Goal: Task Accomplishment & Management: Use online tool/utility

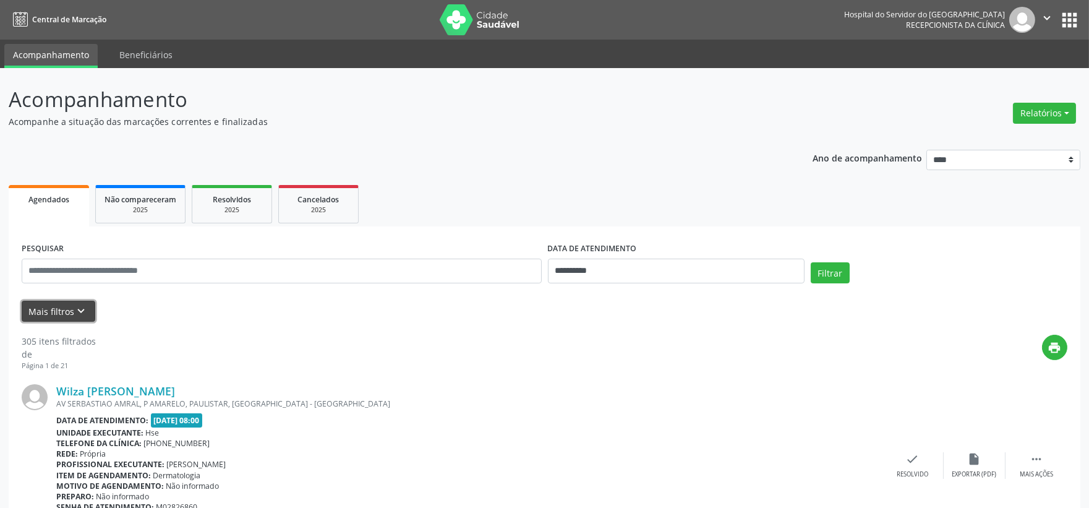
click at [75, 311] on icon "keyboard_arrow_down" at bounding box center [82, 311] width 14 height 14
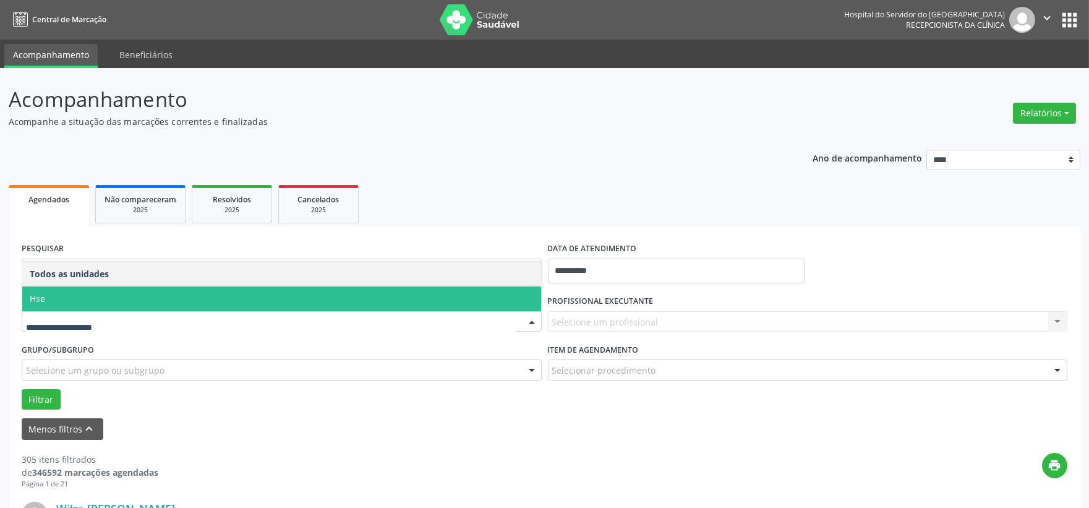
click at [63, 298] on span "Hse" at bounding box center [281, 298] width 519 height 25
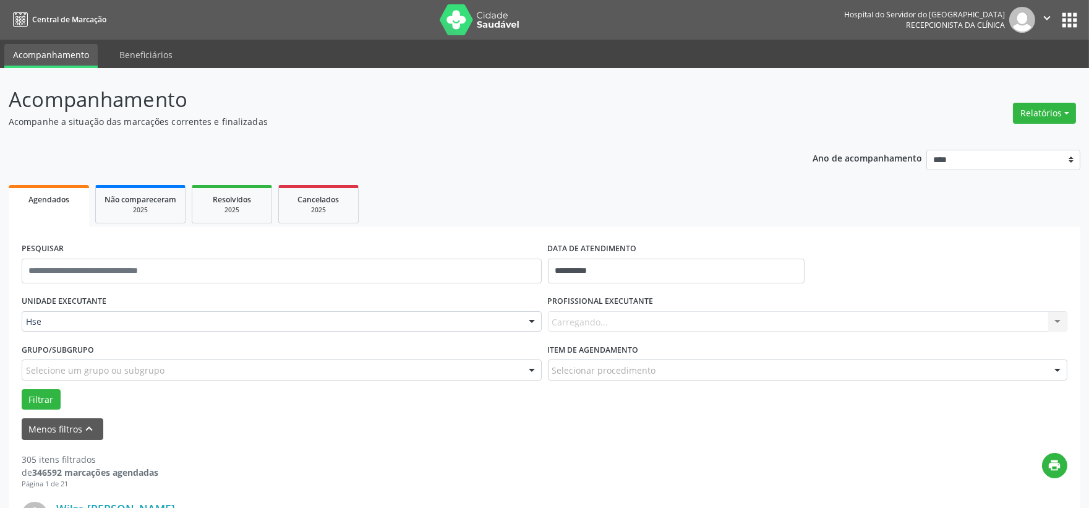
click at [633, 323] on div "Carregando... Nenhum resultado encontrado para: " " Não há nenhuma opção para s…" at bounding box center [808, 321] width 520 height 21
type input "***"
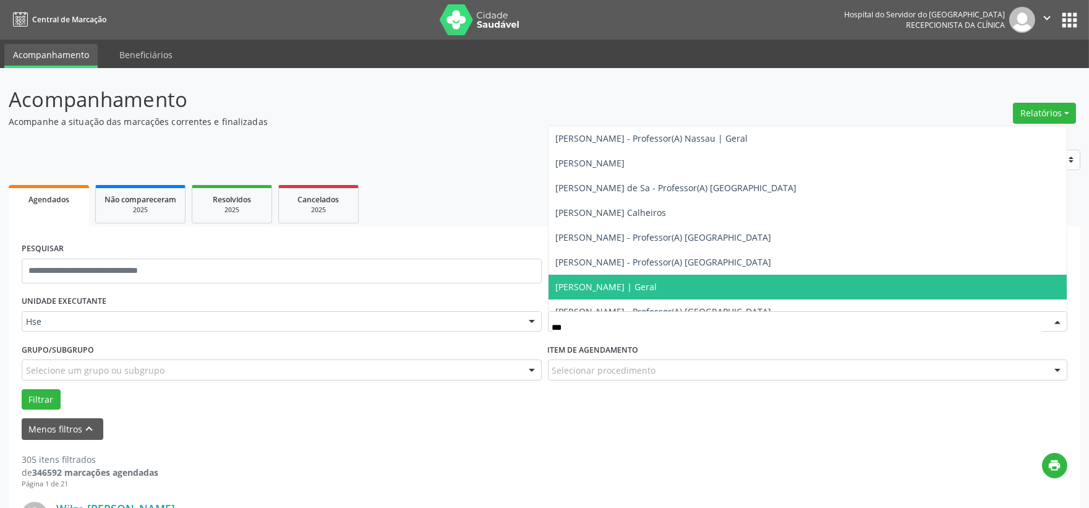
click at [658, 286] on span "Danielle de Albuquerque Carrera Araujo | Geral" at bounding box center [606, 287] width 101 height 12
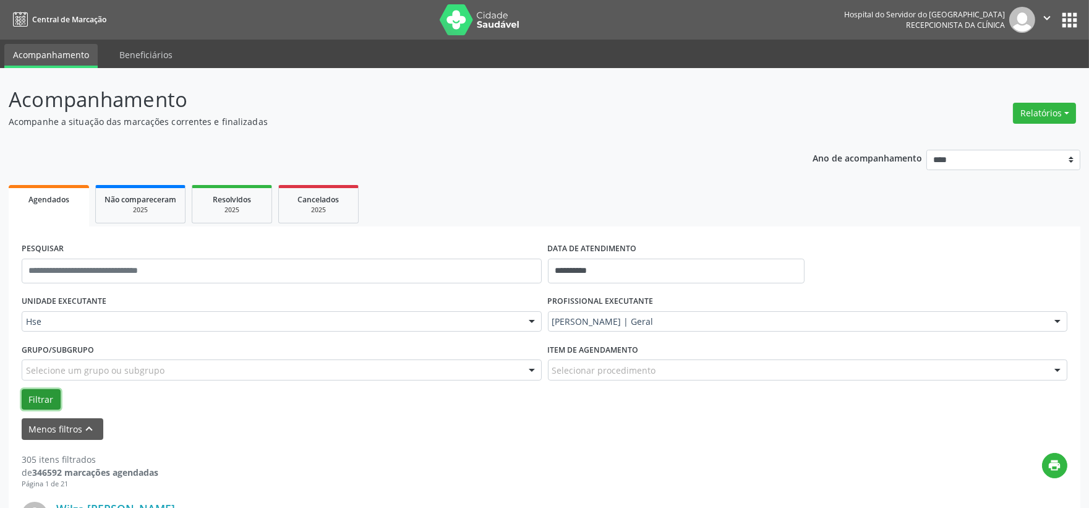
click at [46, 403] on button "Filtrar" at bounding box center [41, 399] width 39 height 21
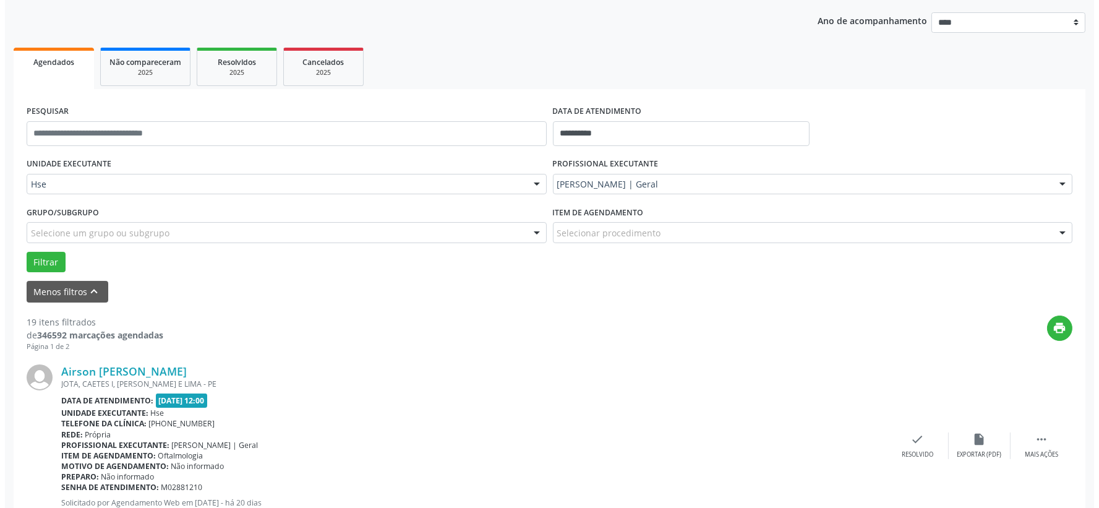
scroll to position [206, 0]
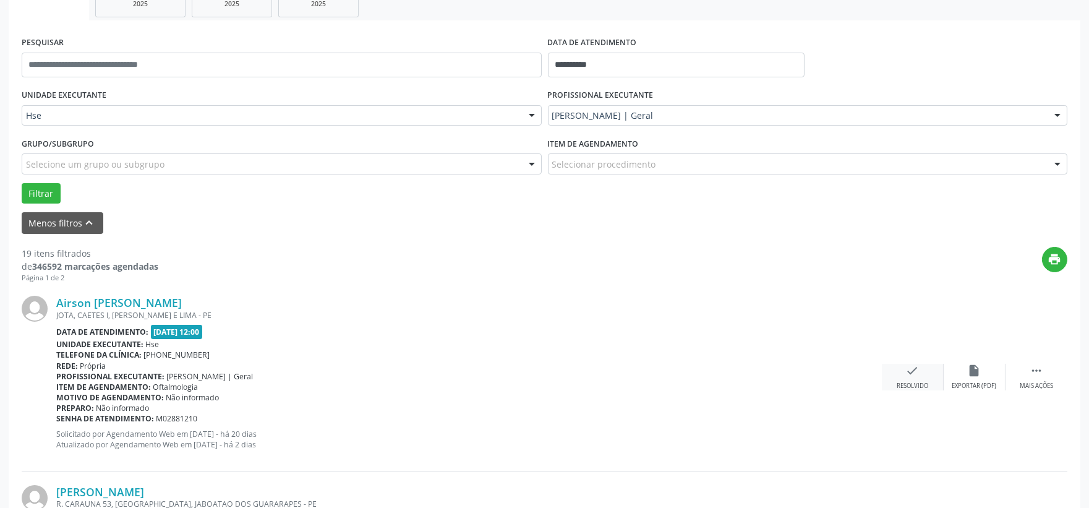
click at [899, 371] on div "check Resolvido" at bounding box center [913, 377] width 62 height 27
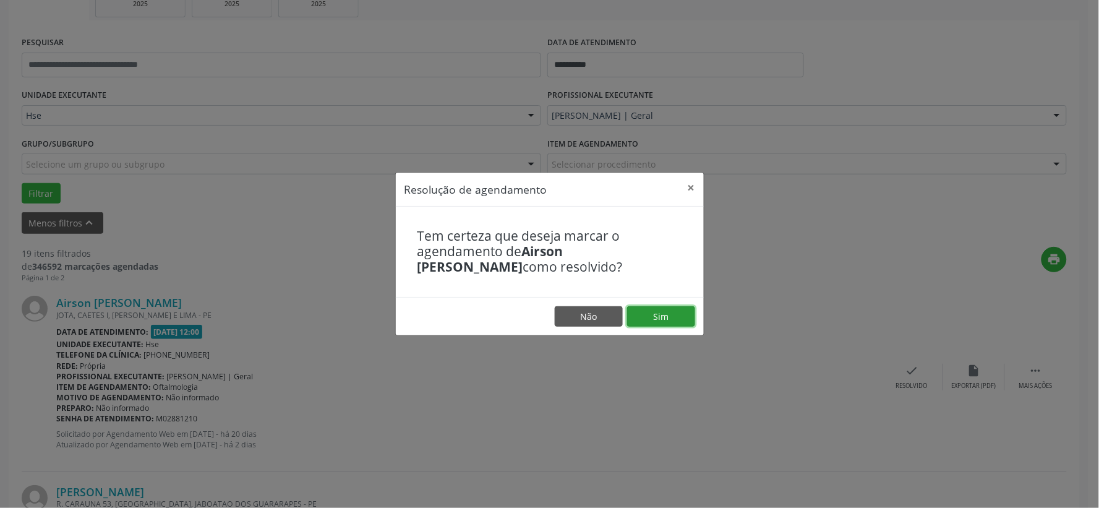
click at [672, 317] on button "Sim" at bounding box center [661, 316] width 68 height 21
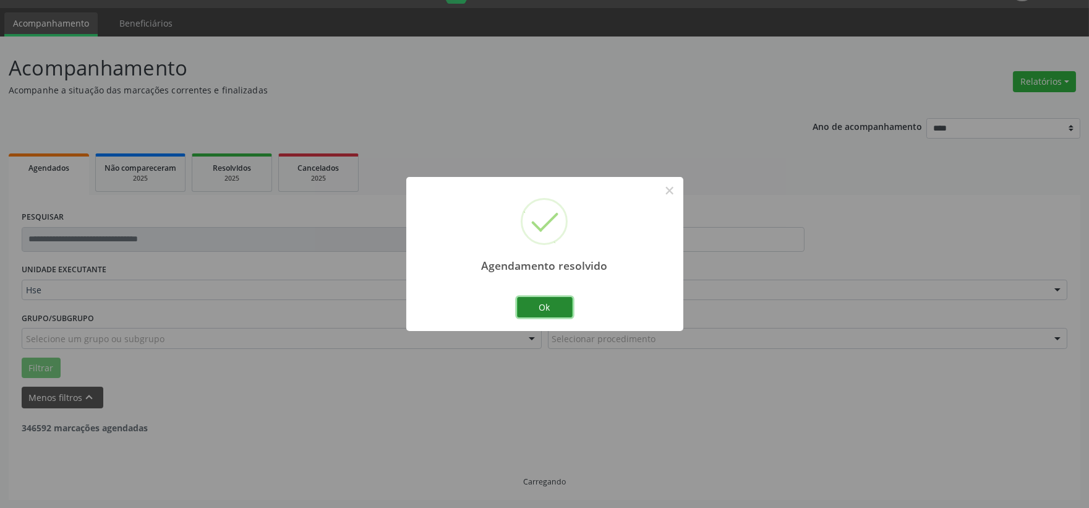
click at [551, 307] on button "Ok" at bounding box center [545, 307] width 56 height 21
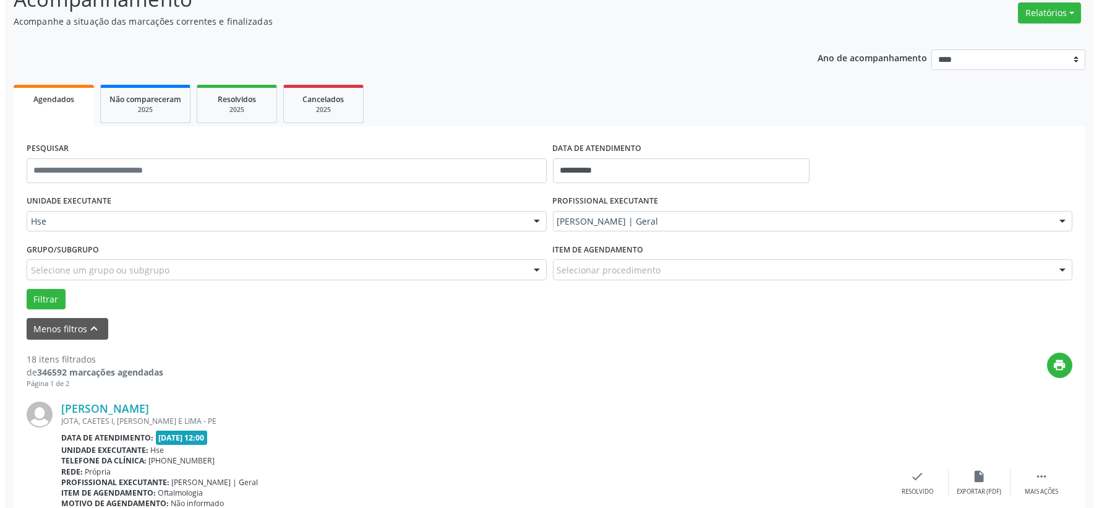
scroll to position [169, 0]
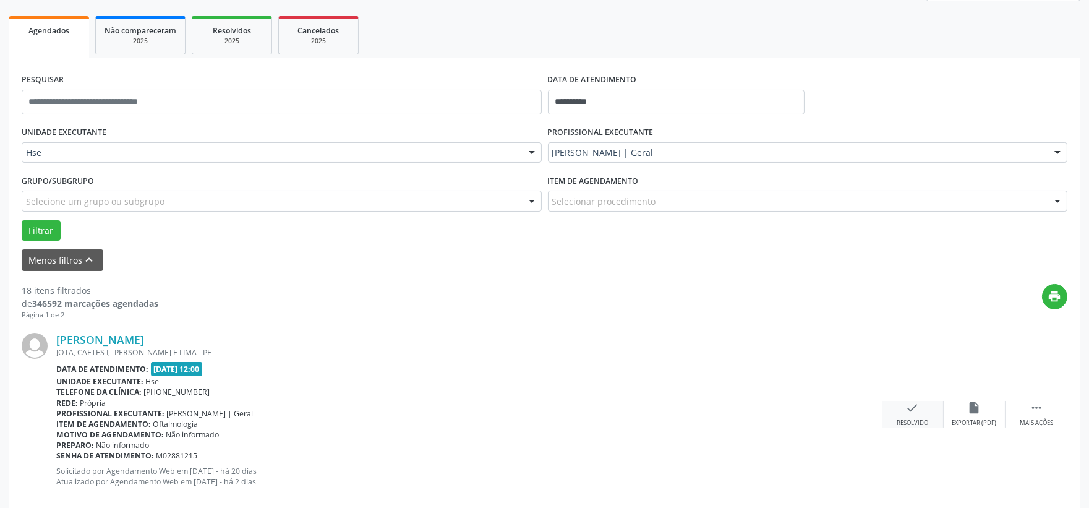
click at [932, 413] on div "check Resolvido" at bounding box center [913, 414] width 62 height 27
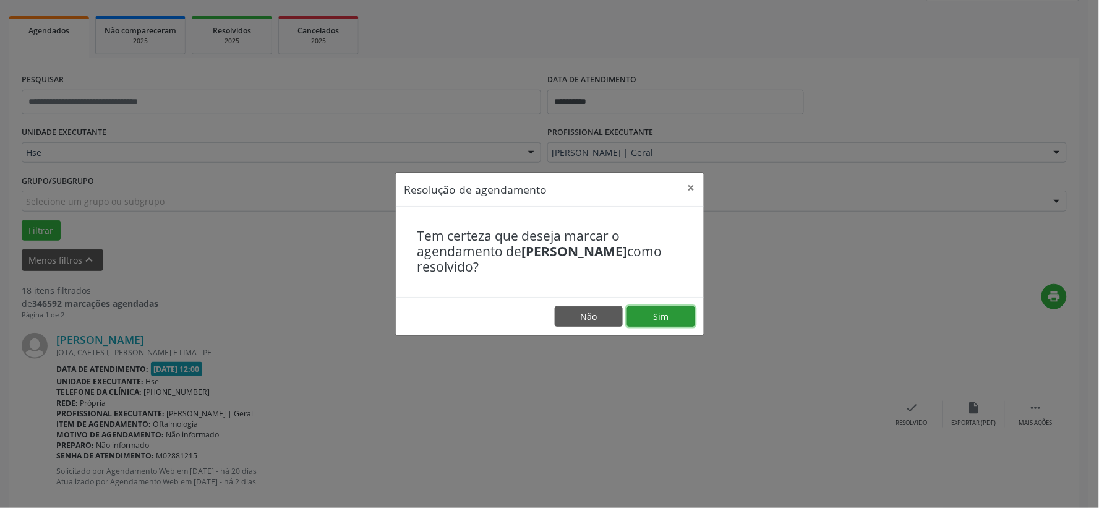
click at [681, 325] on button "Sim" at bounding box center [661, 316] width 68 height 21
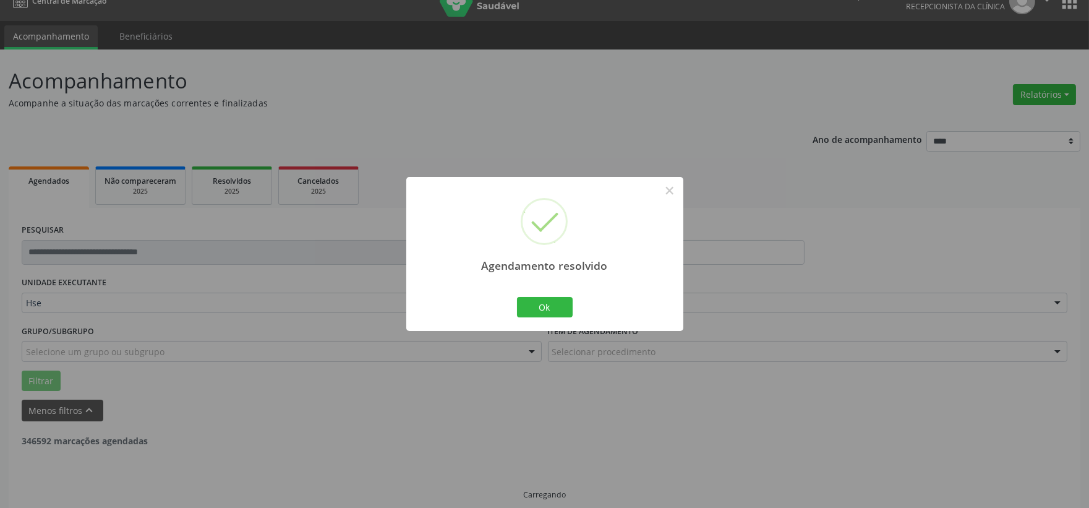
scroll to position [32, 0]
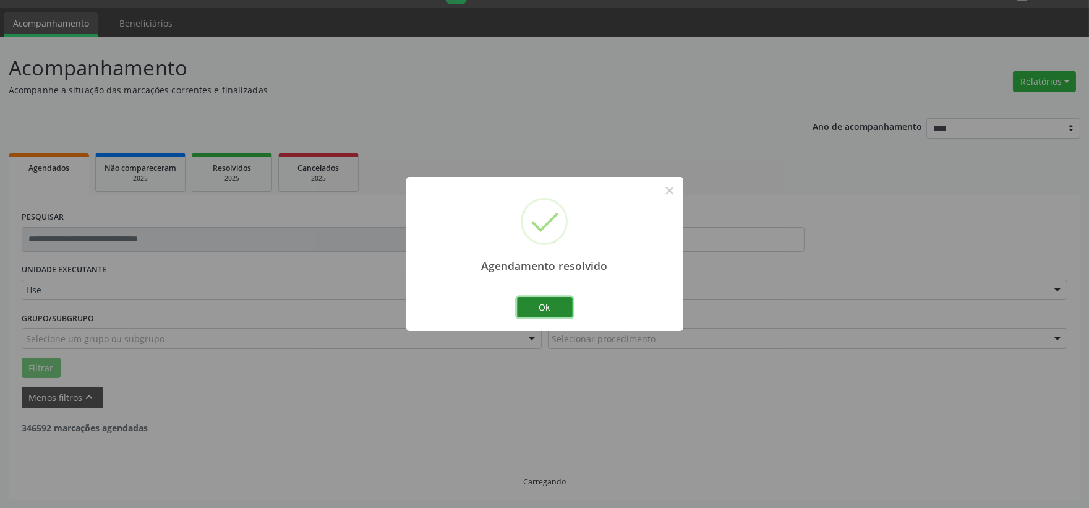
click at [559, 305] on button "Ok" at bounding box center [545, 307] width 56 height 21
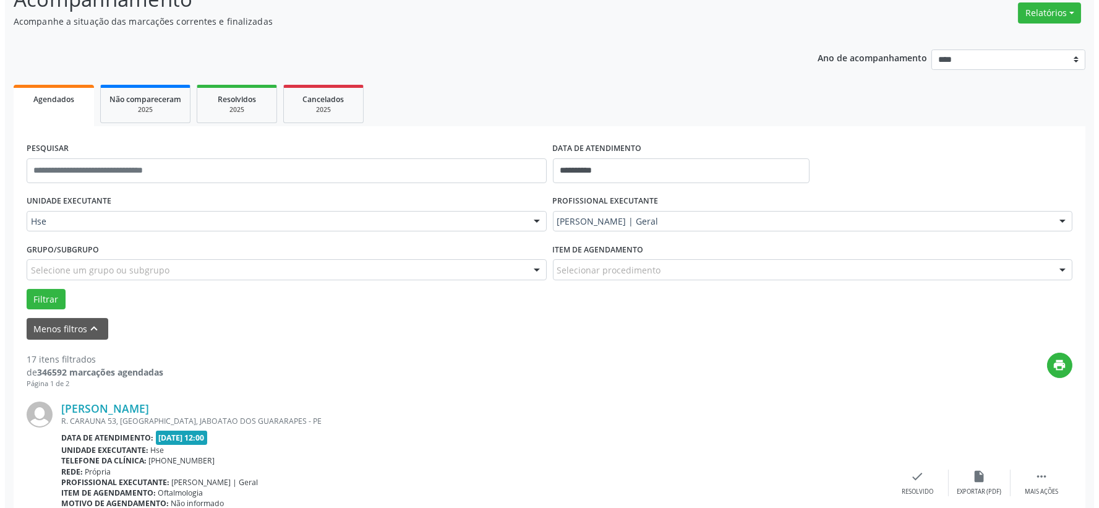
scroll to position [169, 0]
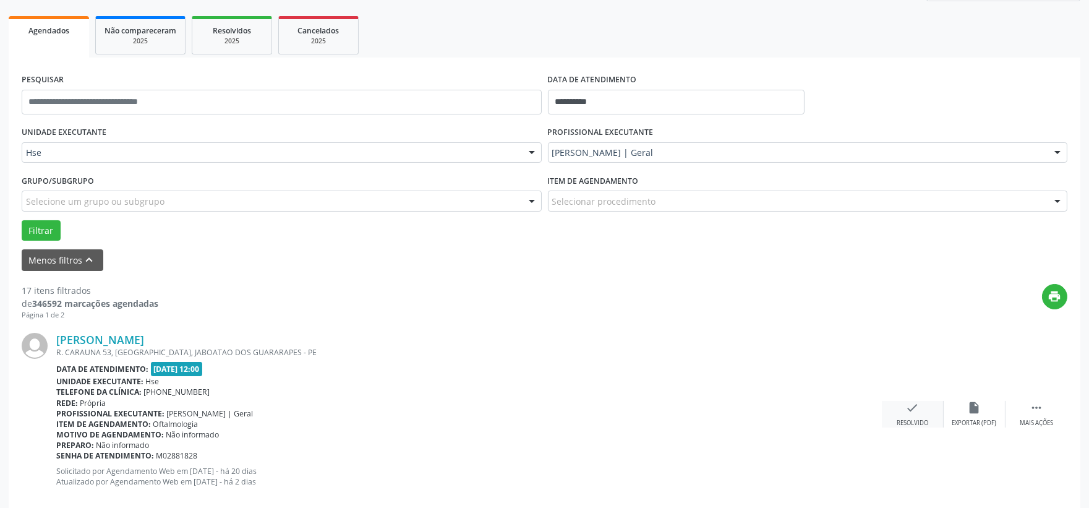
click at [918, 416] on div "check Resolvido" at bounding box center [913, 414] width 62 height 27
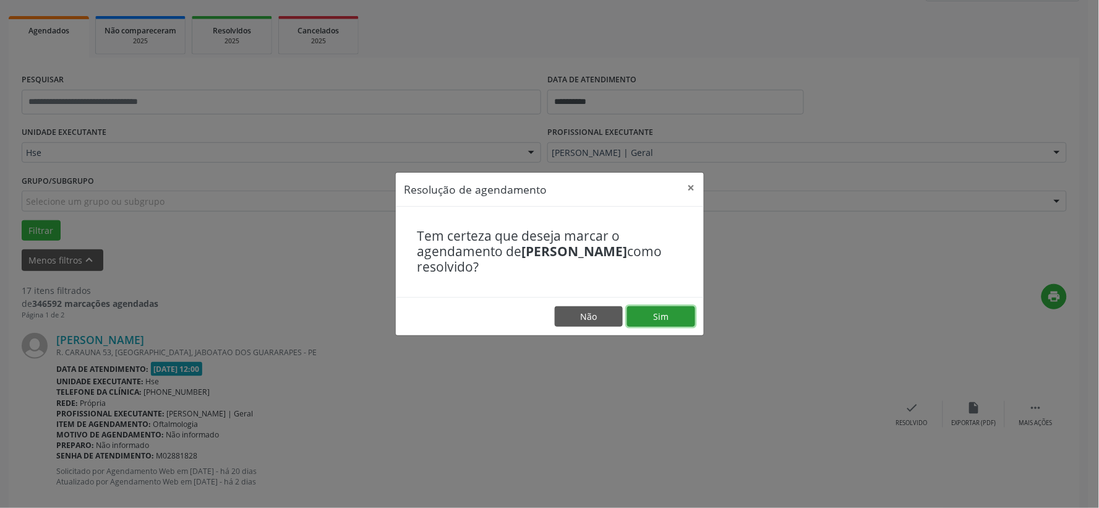
click at [662, 319] on button "Sim" at bounding box center [661, 316] width 68 height 21
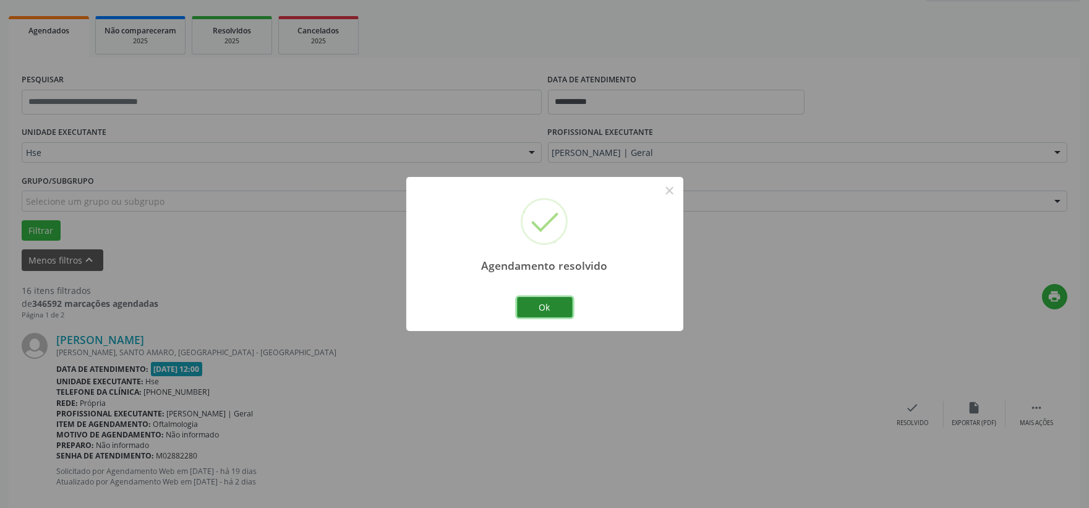
click at [555, 309] on button "Ok" at bounding box center [545, 307] width 56 height 21
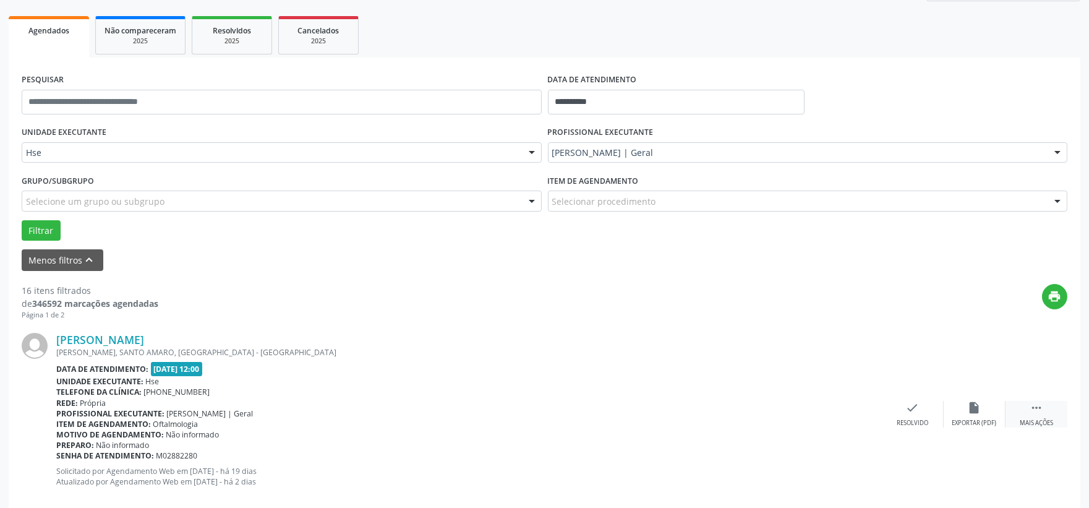
click at [1029, 413] on div " Mais ações" at bounding box center [1037, 414] width 62 height 27
click at [929, 410] on div "cancel Cancelar" at bounding box center [913, 414] width 62 height 27
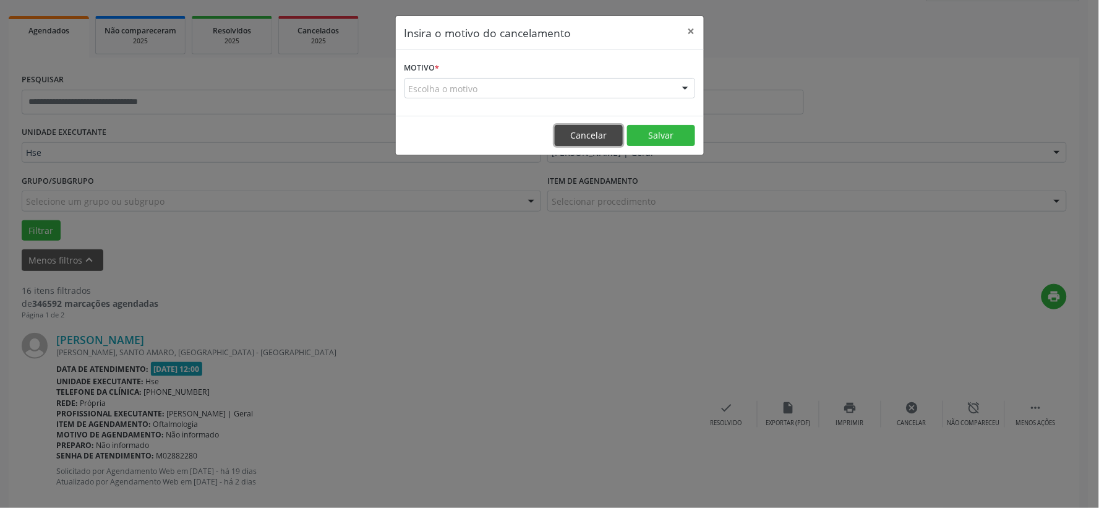
click at [588, 139] on button "Cancelar" at bounding box center [589, 135] width 68 height 21
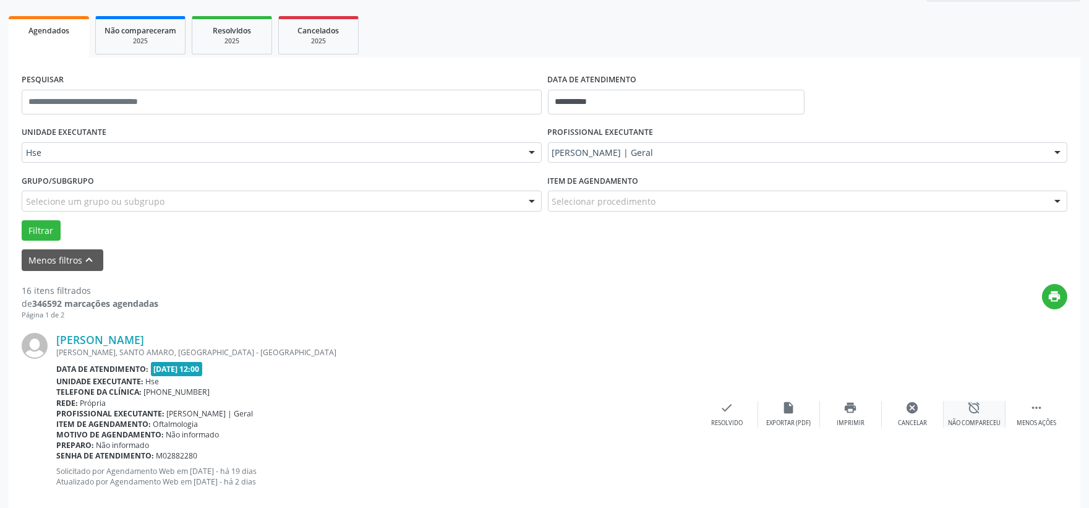
click at [975, 411] on icon "alarm_off" at bounding box center [975, 408] width 14 height 14
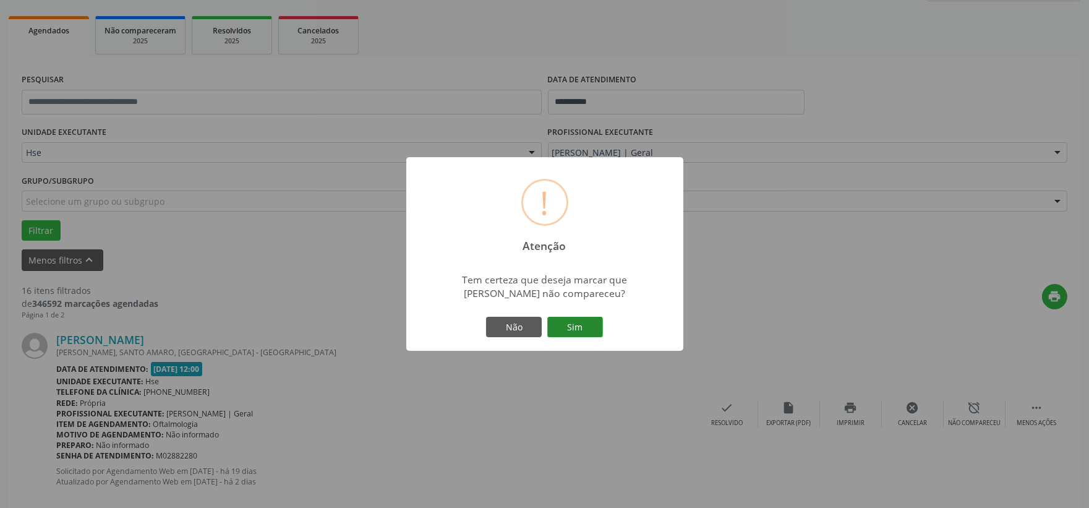
click at [575, 324] on button "Sim" at bounding box center [575, 327] width 56 height 21
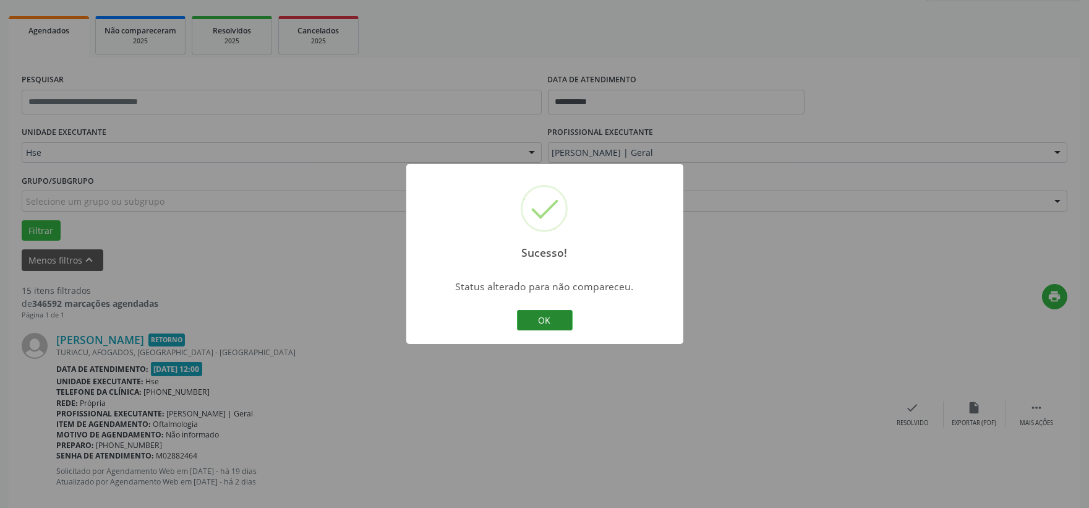
click at [569, 325] on button "OK" at bounding box center [545, 320] width 56 height 21
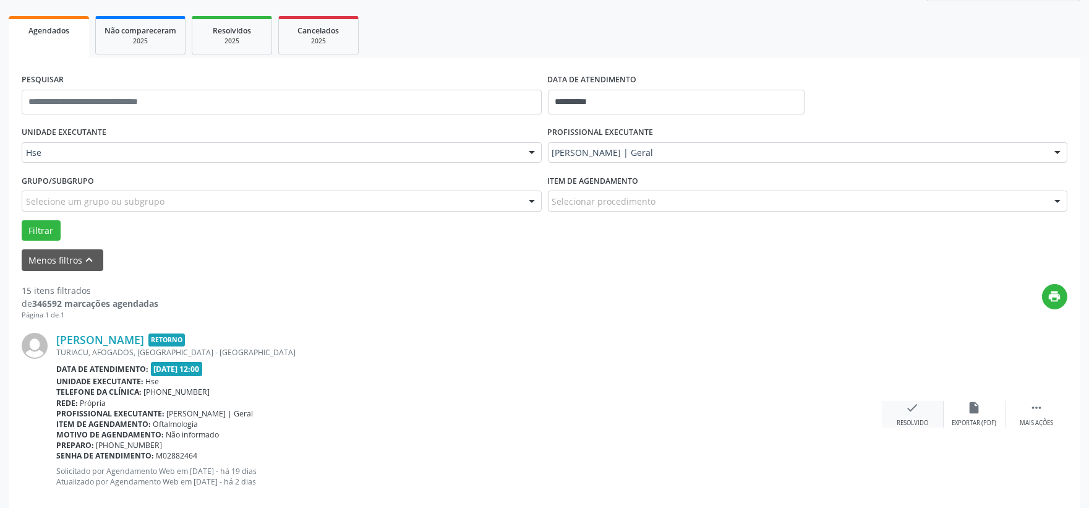
click at [912, 422] on div "Resolvido" at bounding box center [913, 423] width 32 height 9
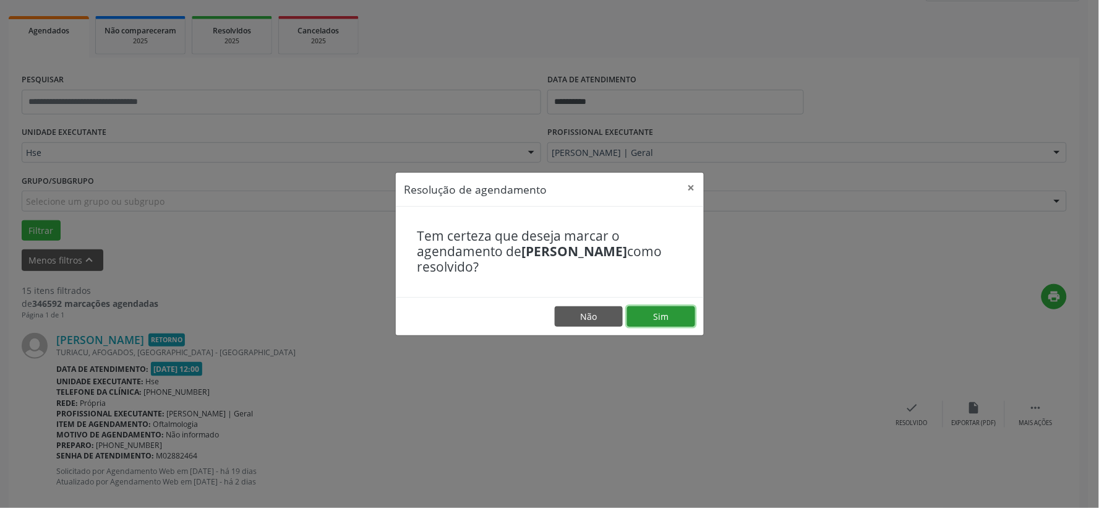
click at [671, 322] on button "Sim" at bounding box center [661, 316] width 68 height 21
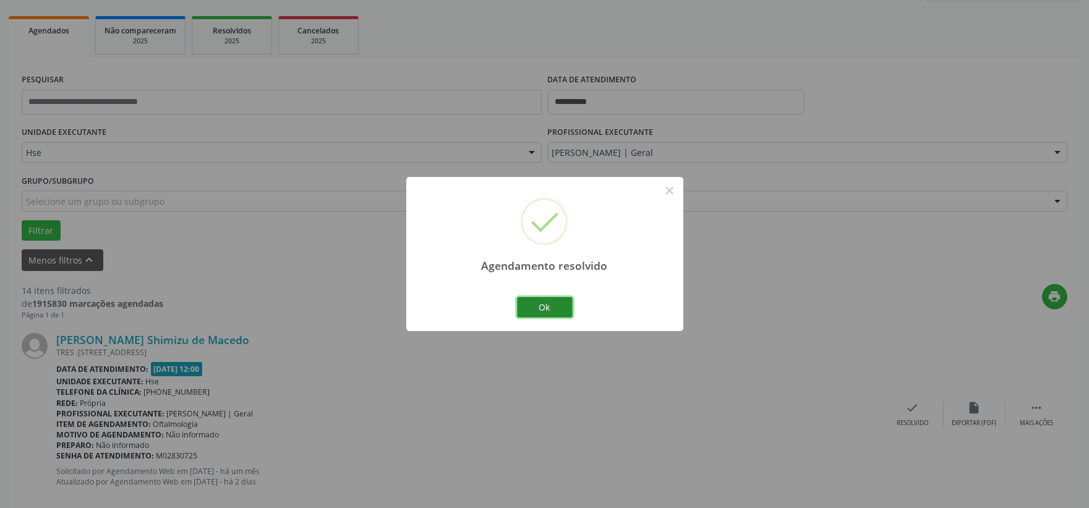
click at [541, 307] on button "Ok" at bounding box center [545, 307] width 56 height 21
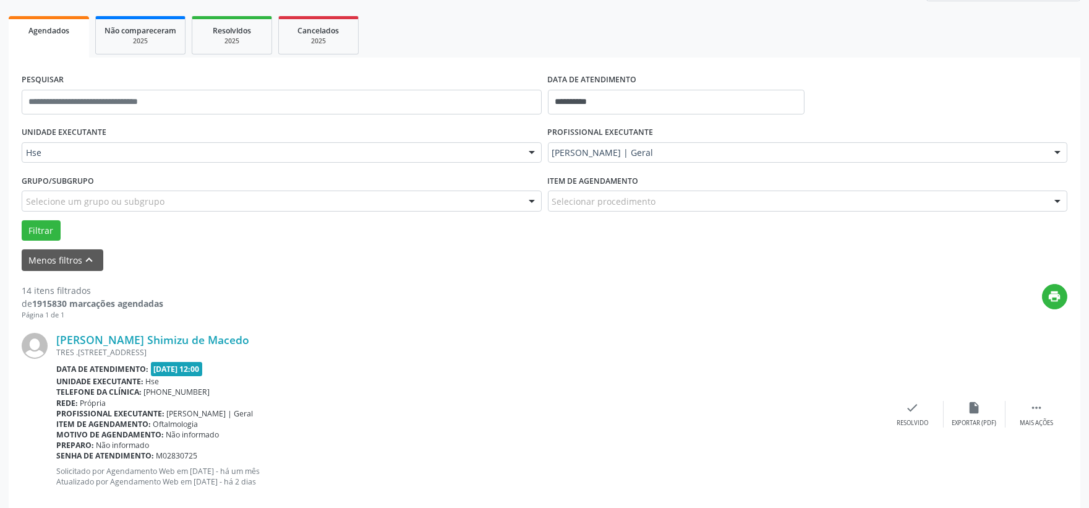
click at [1034, 398] on div "Ludmylla Sabryna Shimizu de Macedo TRES .QD 22 LOTE 02 BL 58, APT 305, VILA RIC…" at bounding box center [545, 414] width 1046 height 189
click at [1030, 406] on icon "" at bounding box center [1037, 408] width 14 height 14
click at [968, 406] on icon "alarm_off" at bounding box center [975, 408] width 14 height 14
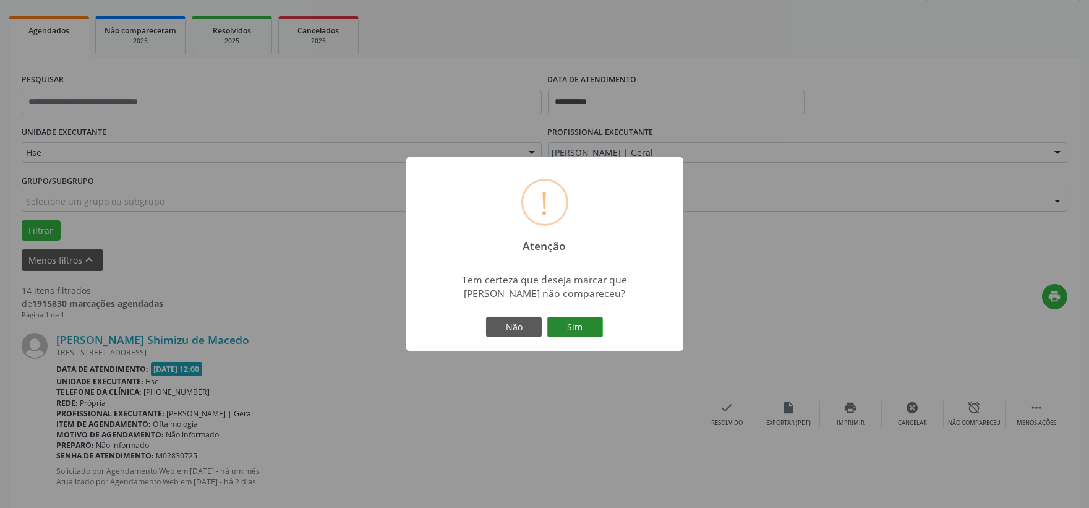
click at [577, 335] on button "Sim" at bounding box center [575, 327] width 56 height 21
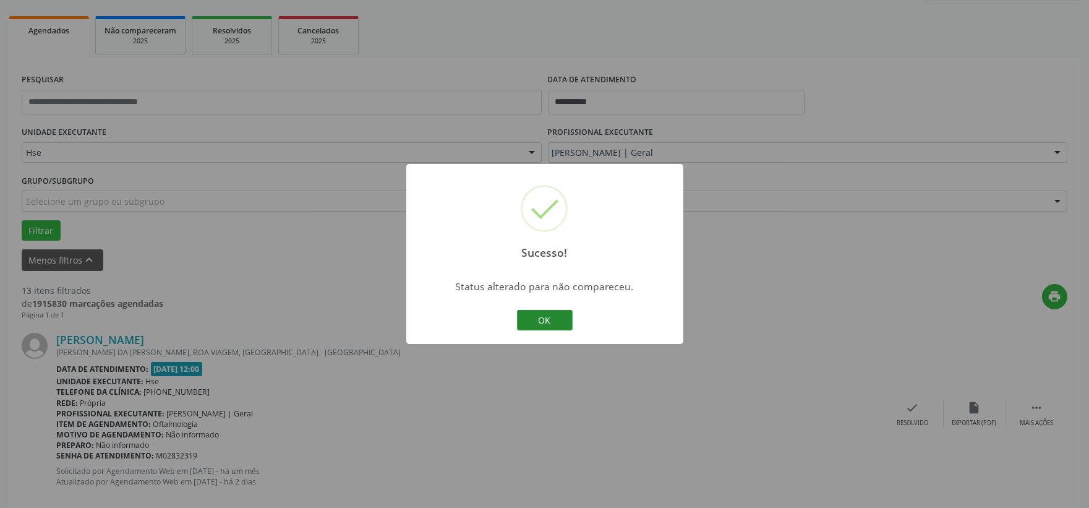
click at [546, 316] on button "OK" at bounding box center [545, 320] width 56 height 21
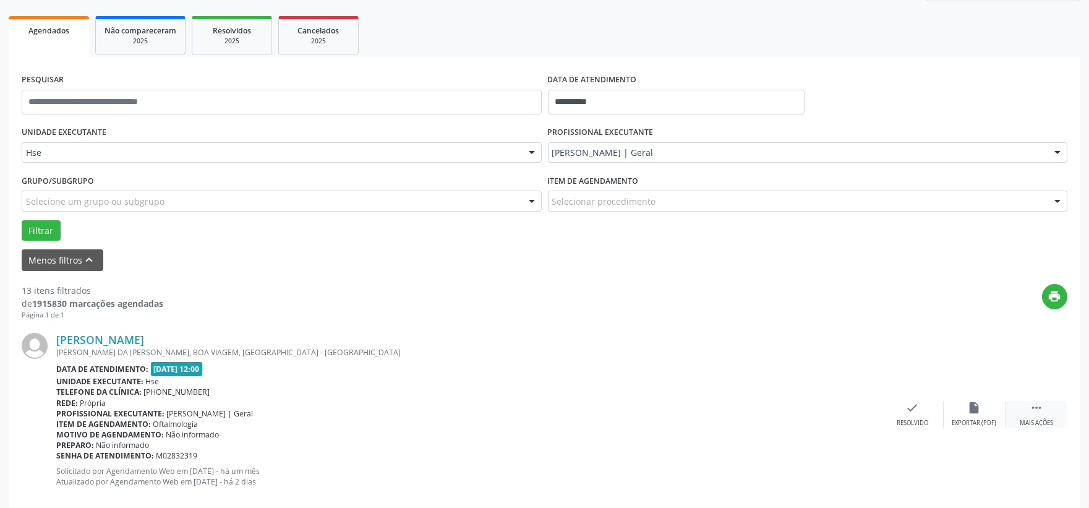
click at [1034, 412] on icon "" at bounding box center [1037, 408] width 14 height 14
click at [965, 405] on div "alarm_off Não compareceu" at bounding box center [975, 414] width 62 height 27
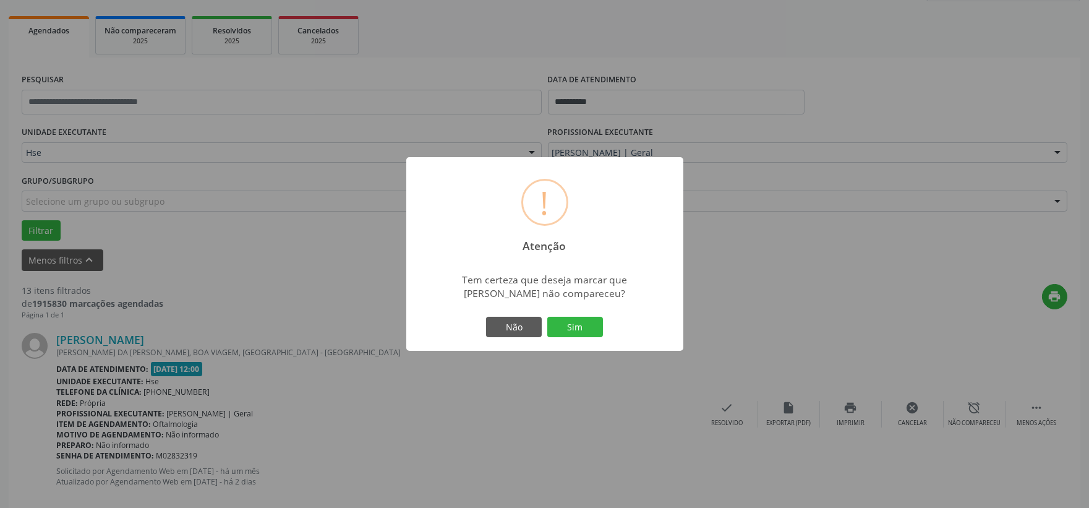
click at [570, 342] on div "! Atenção × Tem certeza que deseja marcar que Andre Vinicius Gomes Bispo não co…" at bounding box center [544, 254] width 277 height 194
click at [572, 332] on button "Sim" at bounding box center [575, 327] width 56 height 21
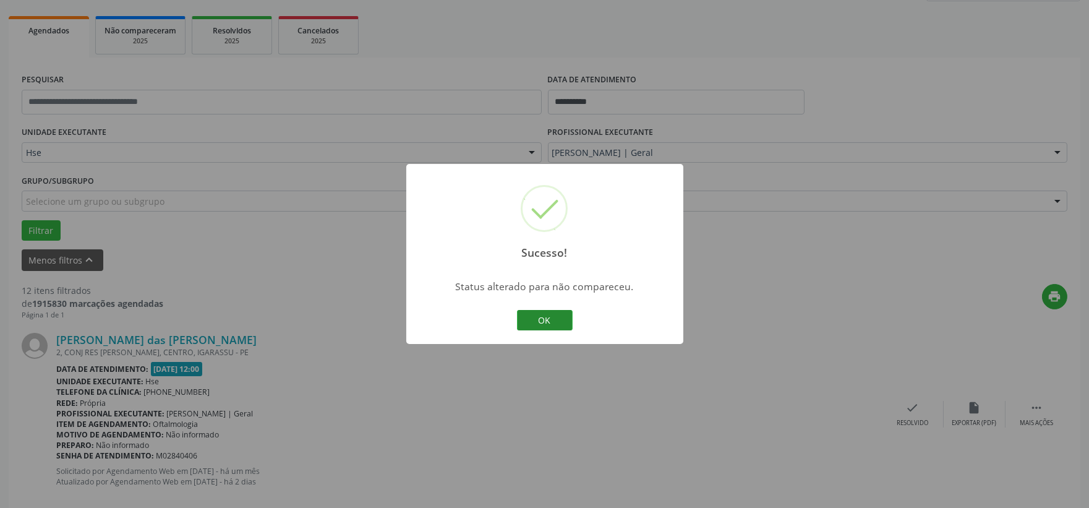
click at [549, 322] on button "OK" at bounding box center [545, 320] width 56 height 21
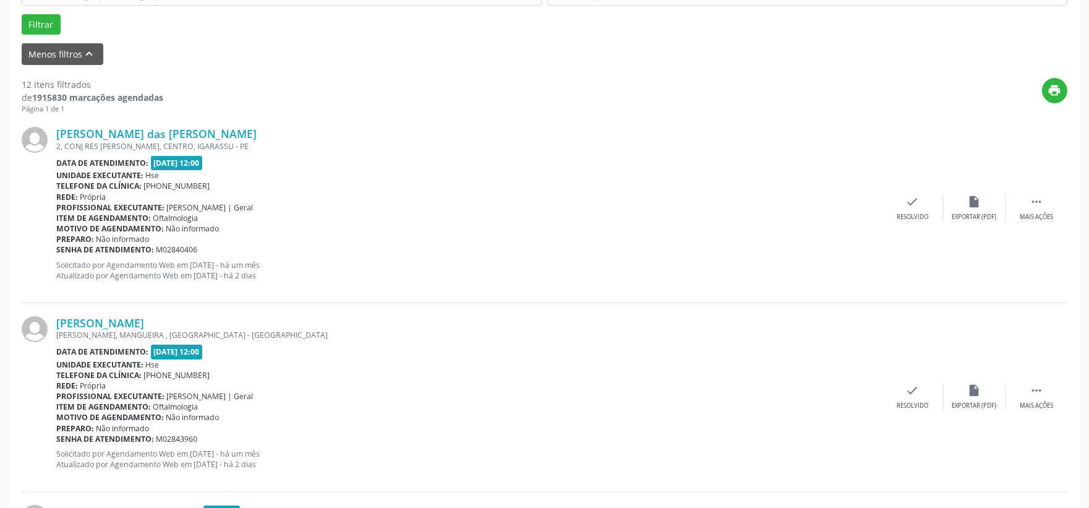
scroll to position [512, 0]
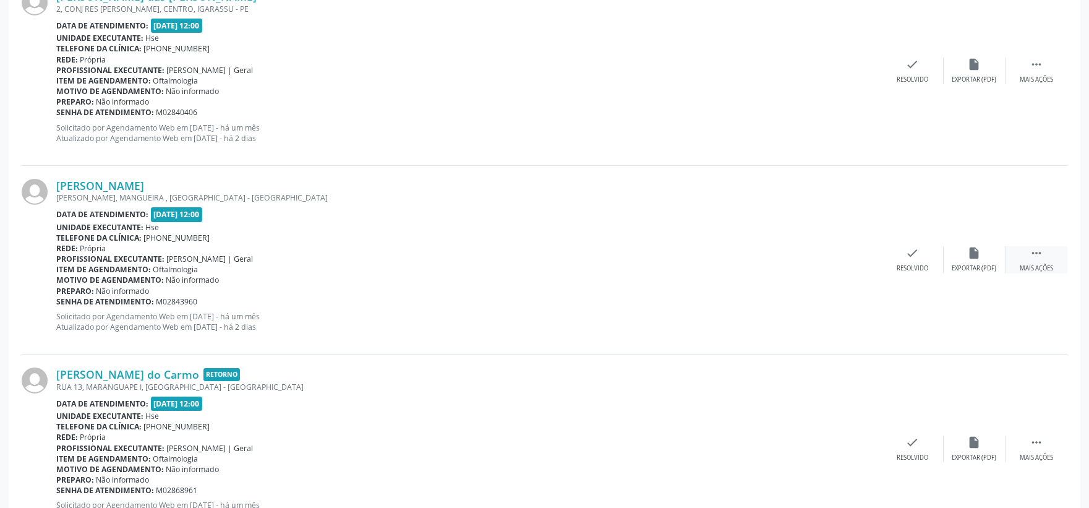
click at [1019, 257] on div " Mais ações" at bounding box center [1037, 259] width 62 height 27
click at [975, 261] on div "alarm_off Não compareceu" at bounding box center [975, 259] width 62 height 27
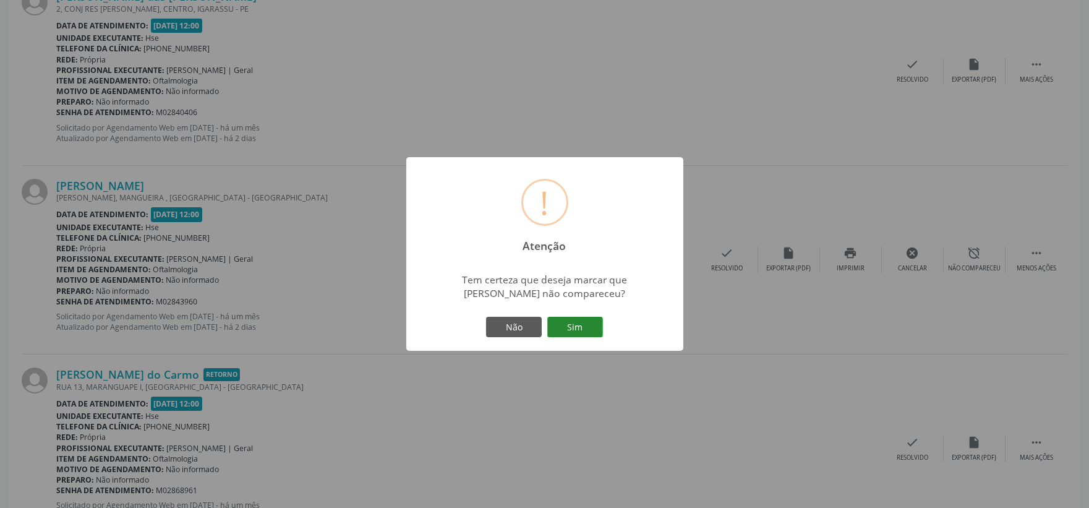
click at [594, 324] on button "Sim" at bounding box center [575, 327] width 56 height 21
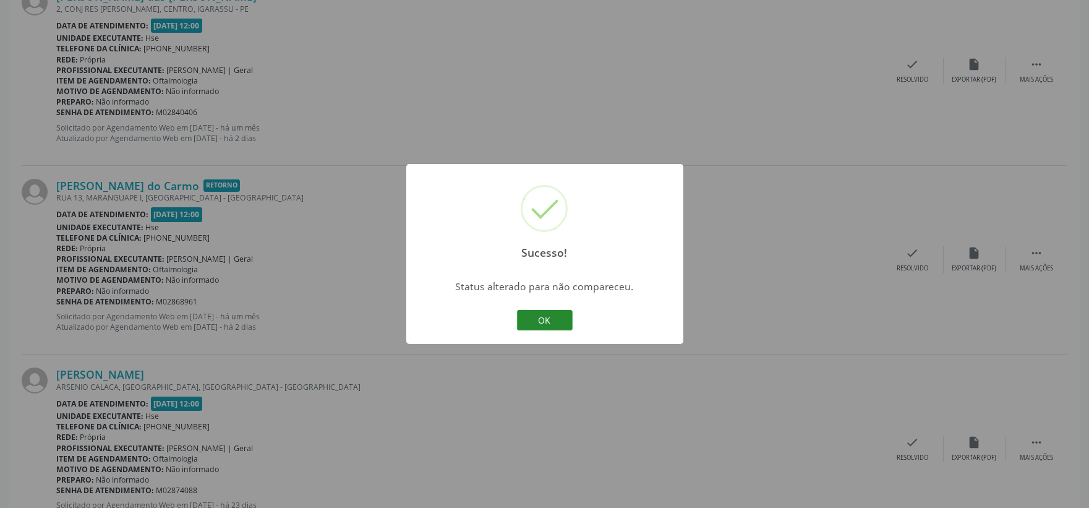
click at [558, 318] on button "OK" at bounding box center [545, 320] width 56 height 21
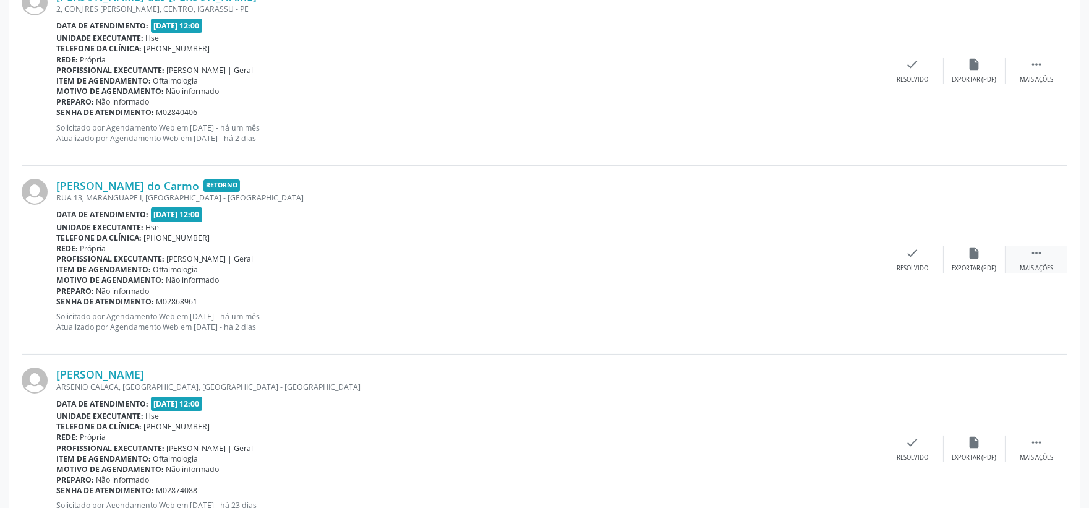
click at [1027, 257] on div " Mais ações" at bounding box center [1037, 259] width 62 height 27
click at [1006, 262] on div " Menos ações" at bounding box center [1037, 259] width 62 height 27
click at [1053, 254] on div " Mais ações" at bounding box center [1037, 259] width 62 height 27
click at [966, 260] on div "alarm_off Não compareceu" at bounding box center [975, 259] width 62 height 27
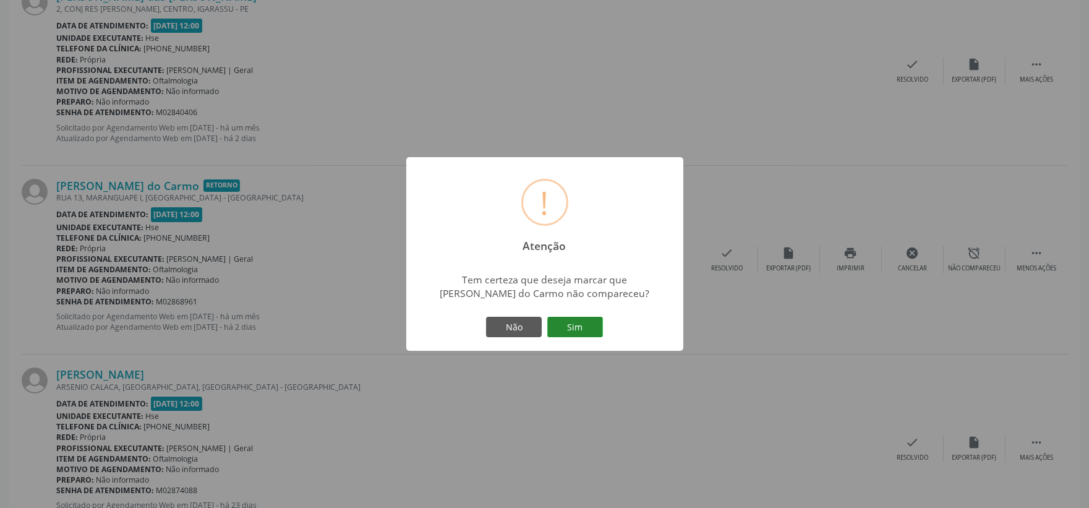
click at [567, 330] on button "Sim" at bounding box center [575, 327] width 56 height 21
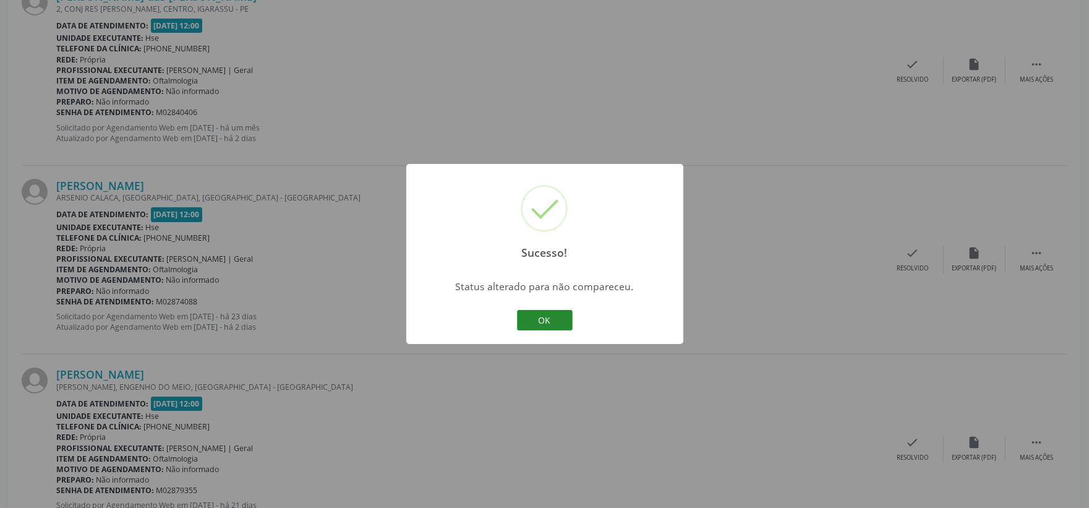
click at [551, 320] on button "OK" at bounding box center [545, 320] width 56 height 21
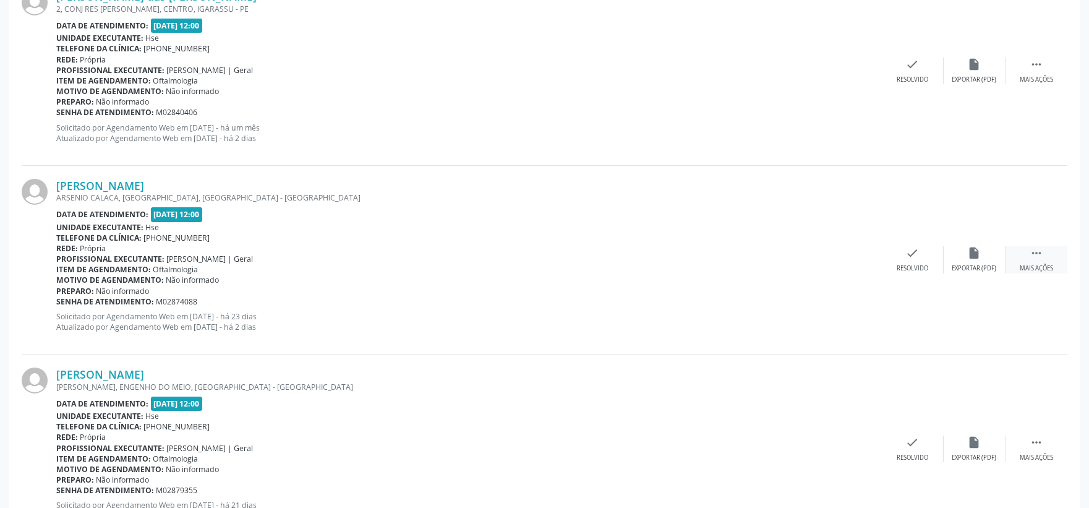
click at [1024, 249] on div " Mais ações" at bounding box center [1037, 259] width 62 height 27
click at [985, 257] on div "alarm_off Não compareceu" at bounding box center [975, 259] width 62 height 27
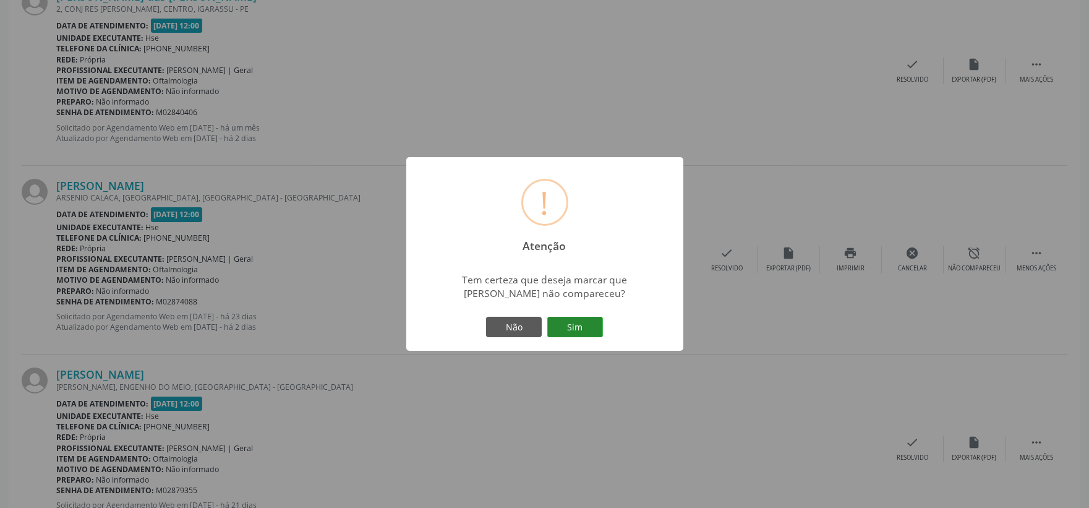
click at [586, 329] on button "Sim" at bounding box center [575, 327] width 56 height 21
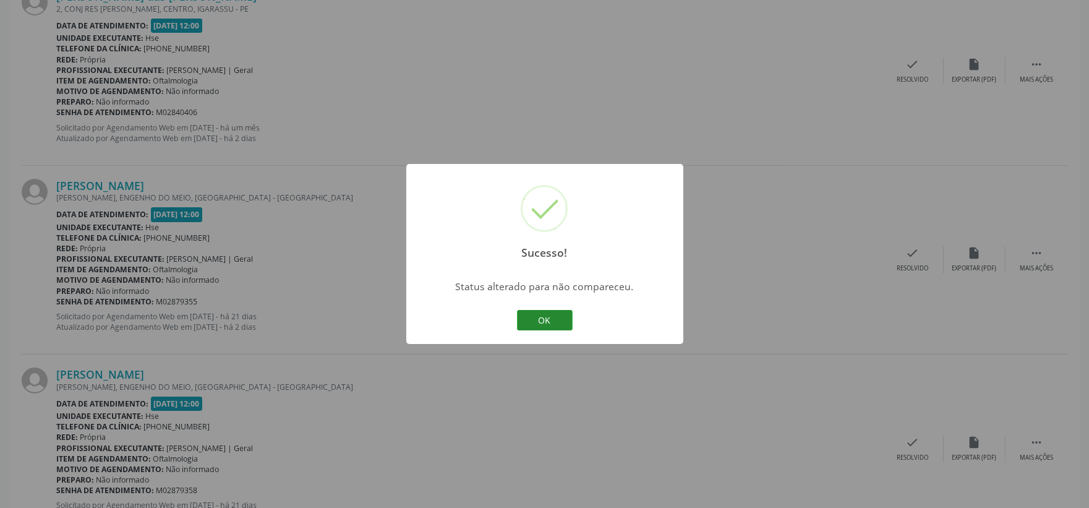
click at [533, 323] on button "OK" at bounding box center [545, 320] width 56 height 21
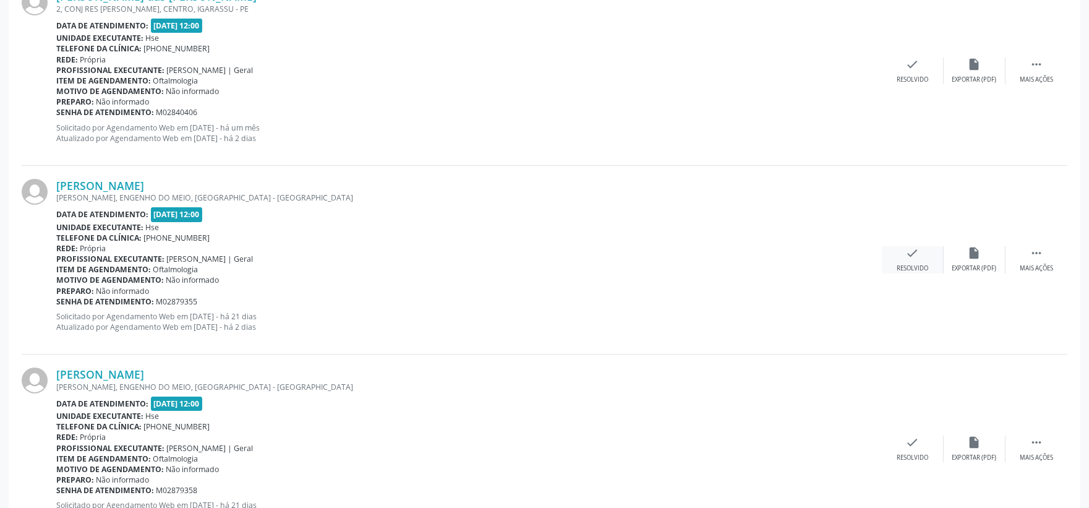
click at [900, 252] on div "check Resolvido" at bounding box center [913, 259] width 62 height 27
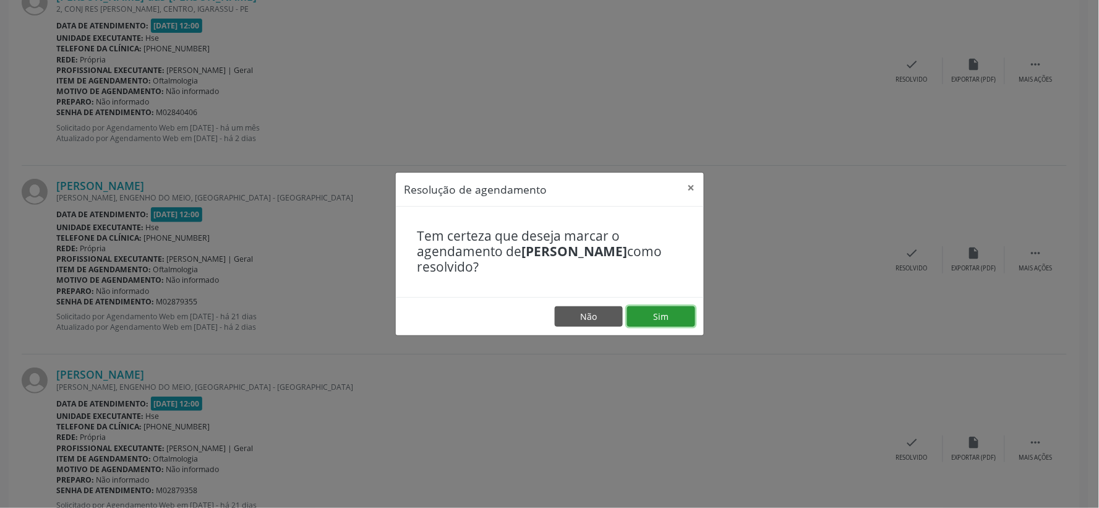
click at [656, 324] on button "Sim" at bounding box center [661, 316] width 68 height 21
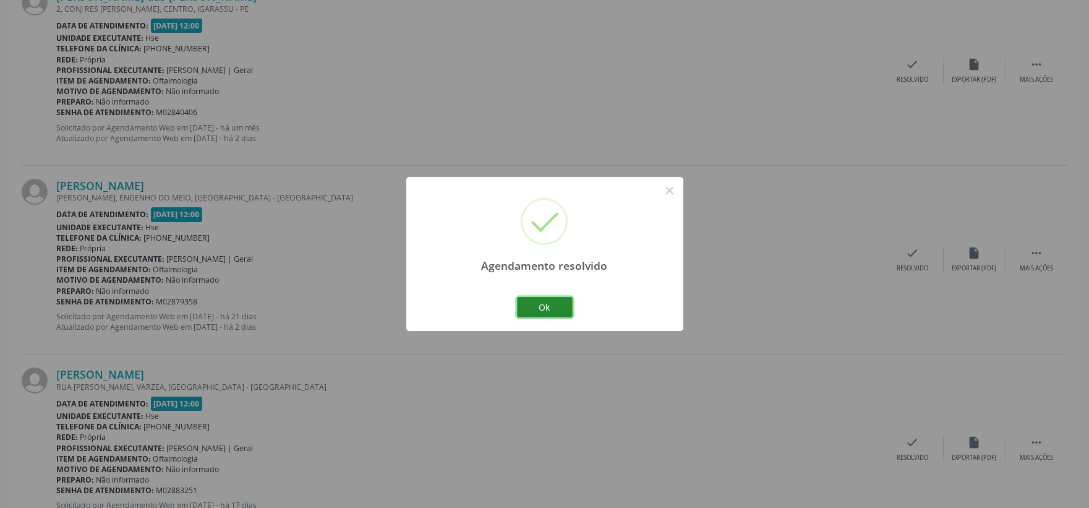
click at [551, 303] on button "Ok" at bounding box center [545, 307] width 56 height 21
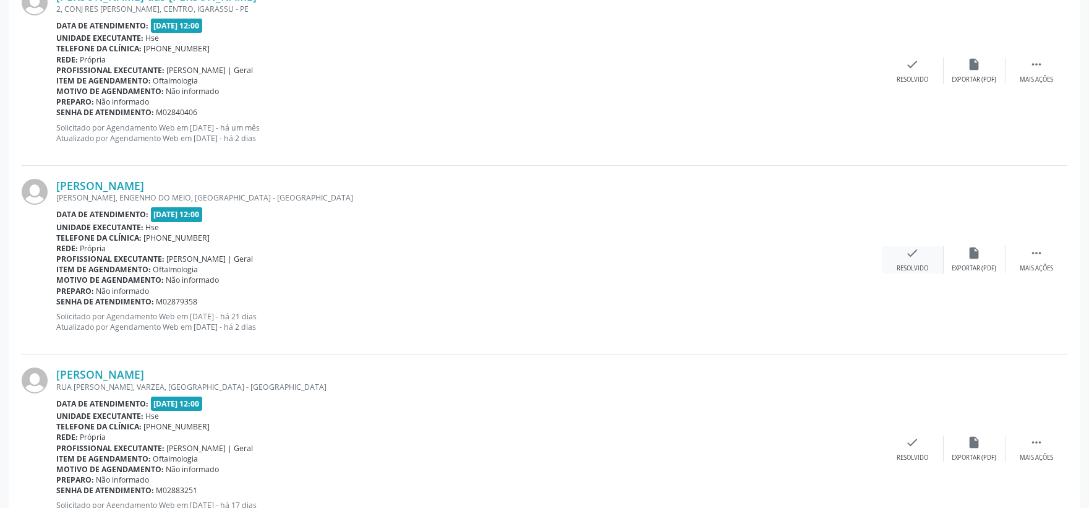
click at [916, 259] on icon "check" at bounding box center [913, 253] width 14 height 14
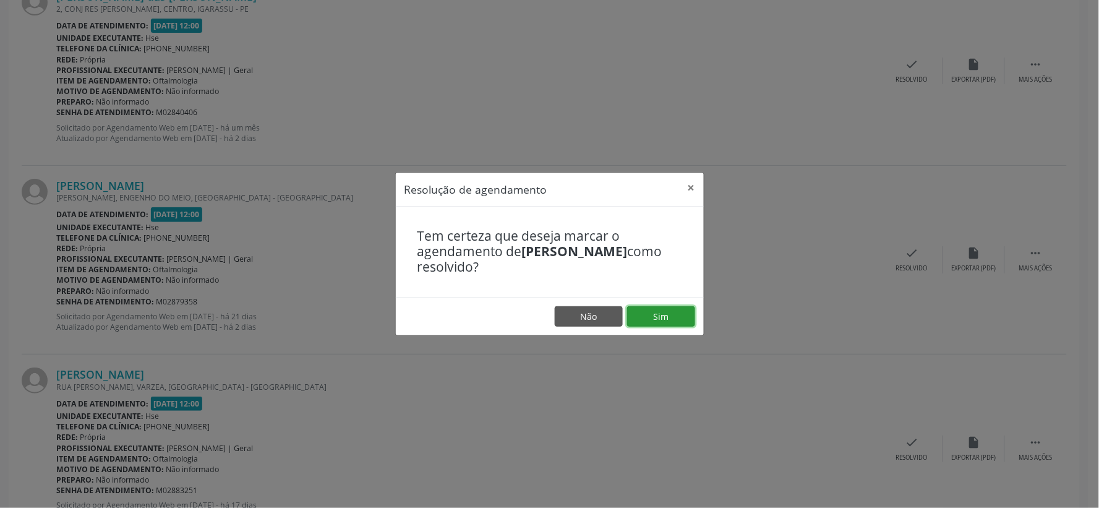
click at [667, 306] on button "Sim" at bounding box center [661, 316] width 68 height 21
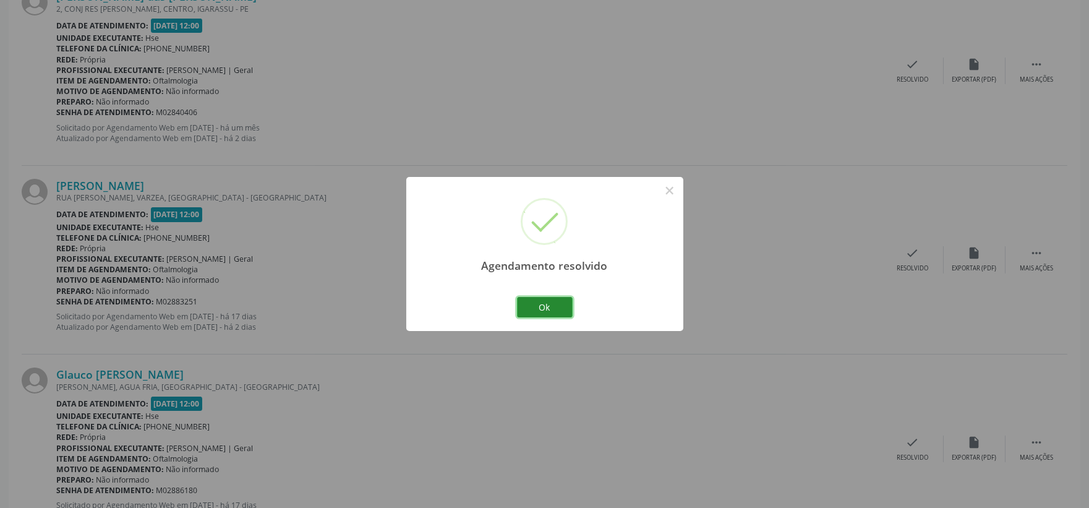
click at [539, 304] on button "Ok" at bounding box center [545, 307] width 56 height 21
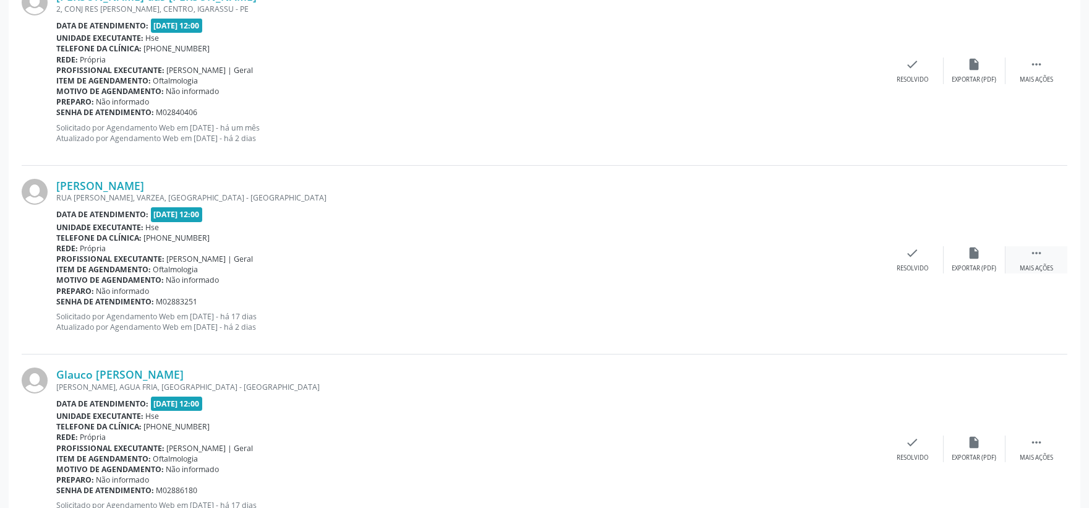
click at [1039, 254] on icon "" at bounding box center [1037, 253] width 14 height 14
click at [999, 257] on div "alarm_off Não compareceu" at bounding box center [975, 259] width 62 height 27
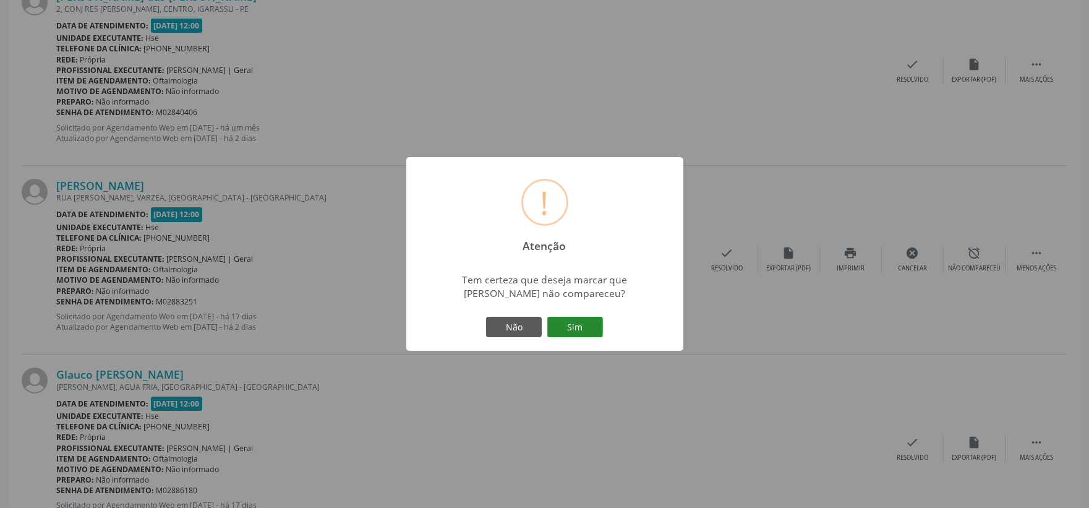
click at [564, 322] on button "Sim" at bounding box center [575, 327] width 56 height 21
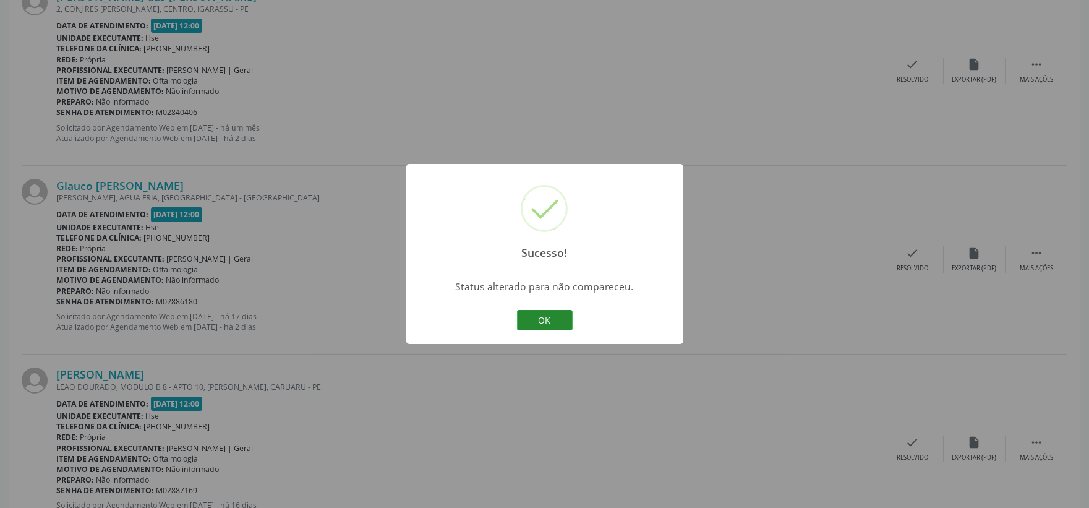
click at [528, 317] on button "OK" at bounding box center [545, 320] width 56 height 21
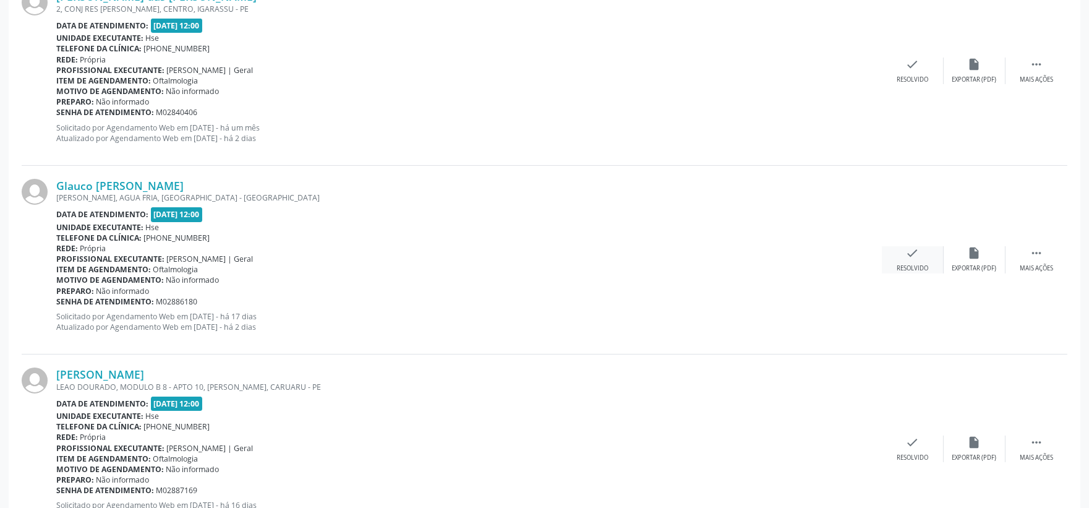
click at [911, 261] on div "check Resolvido" at bounding box center [913, 259] width 62 height 27
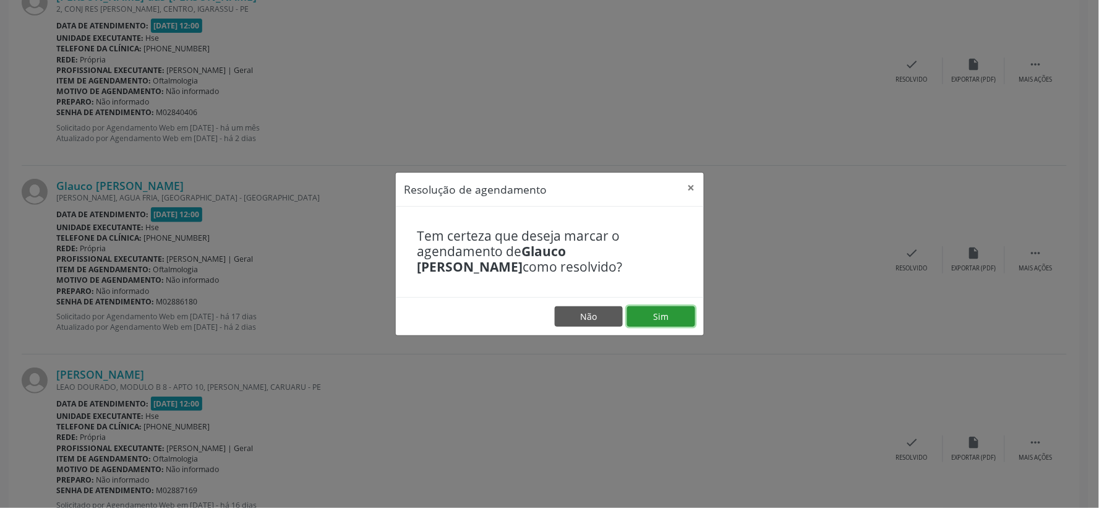
click at [685, 317] on button "Sim" at bounding box center [661, 316] width 68 height 21
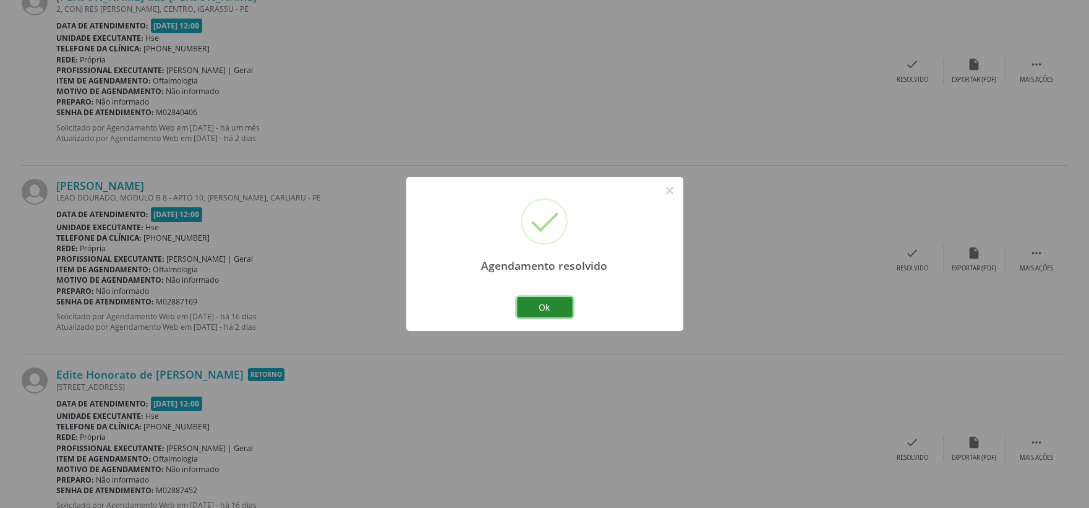
click at [545, 309] on button "Ok" at bounding box center [545, 307] width 56 height 21
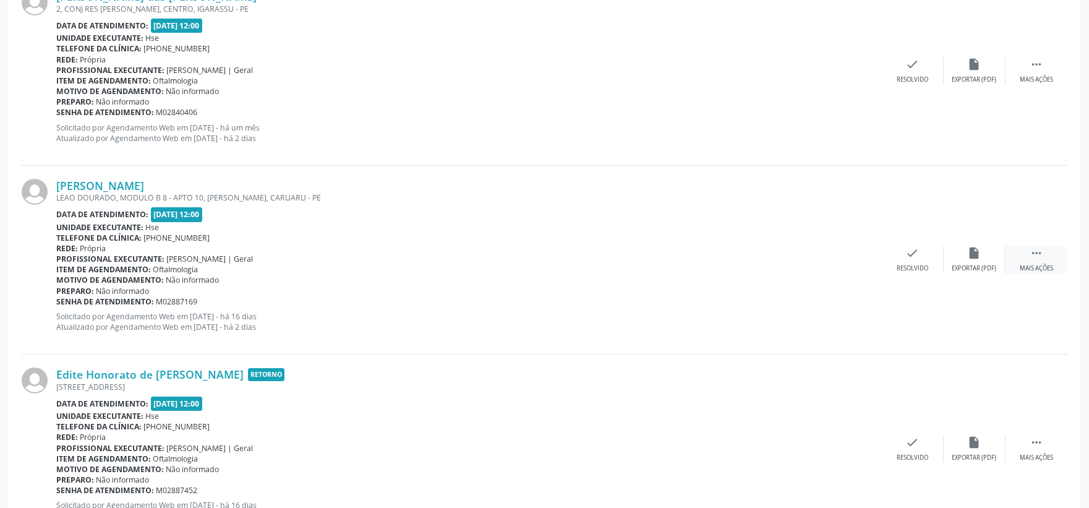
click at [1050, 260] on div " Mais ações" at bounding box center [1037, 259] width 62 height 27
click at [997, 264] on div "Não compareceu" at bounding box center [974, 268] width 53 height 9
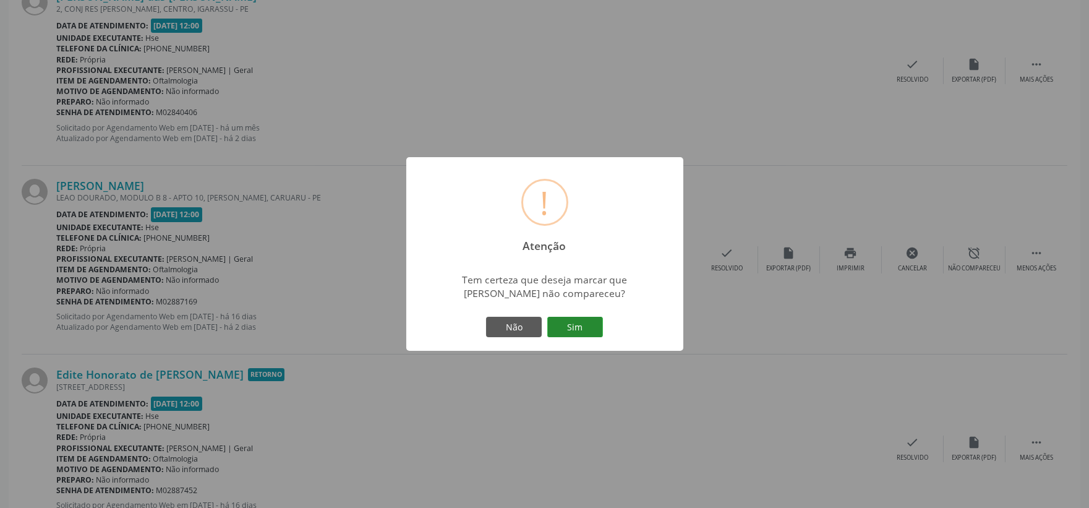
click at [598, 324] on button "Sim" at bounding box center [575, 327] width 56 height 21
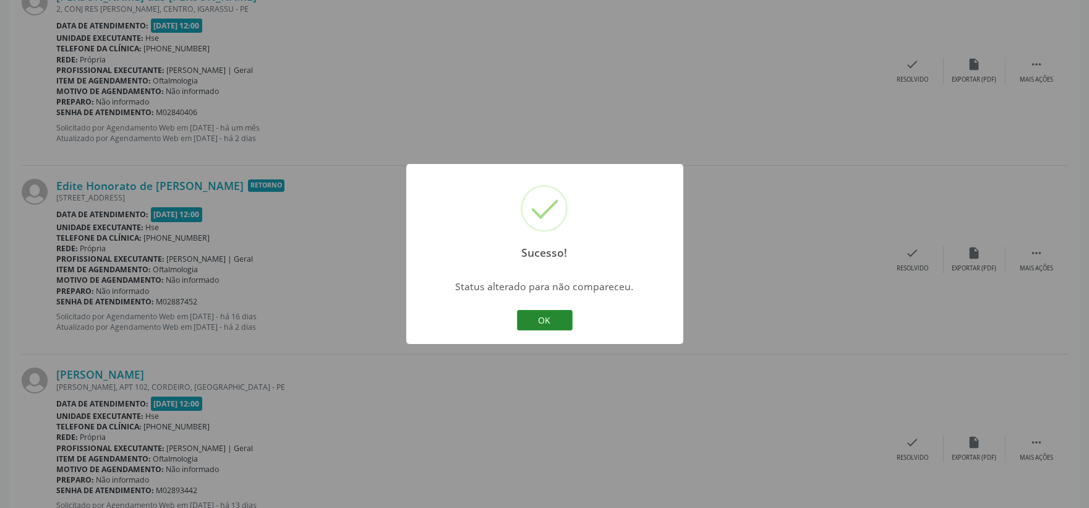
click at [558, 322] on button "OK" at bounding box center [545, 320] width 56 height 21
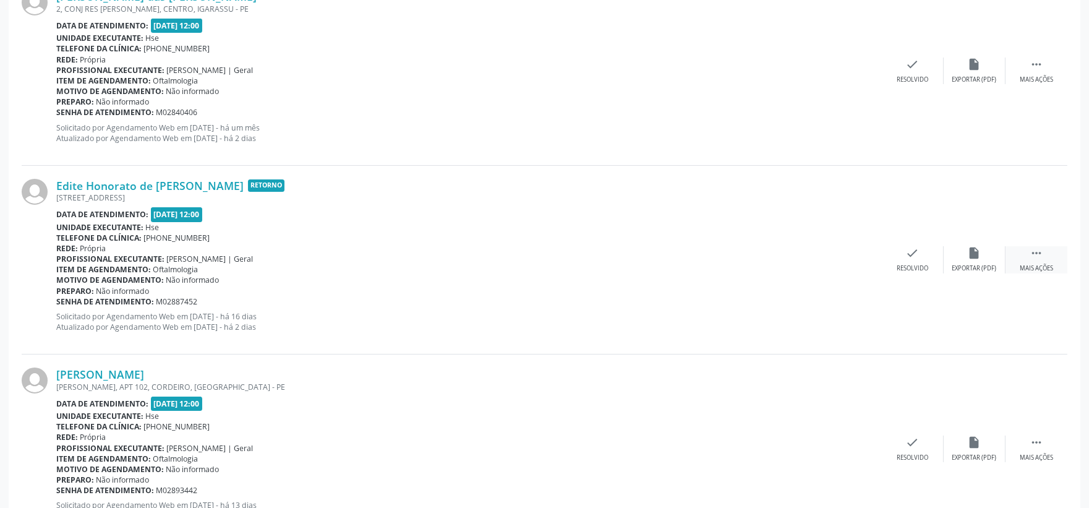
click at [1045, 256] on div " Mais ações" at bounding box center [1037, 259] width 62 height 27
click at [985, 264] on div "Não compareceu" at bounding box center [974, 268] width 53 height 9
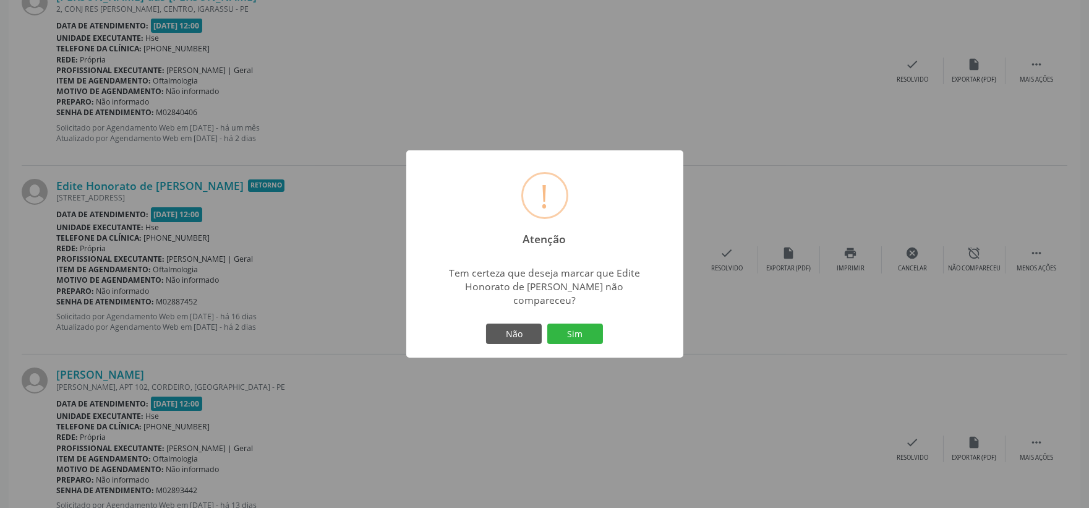
click at [578, 324] on button "Sim" at bounding box center [575, 334] width 56 height 21
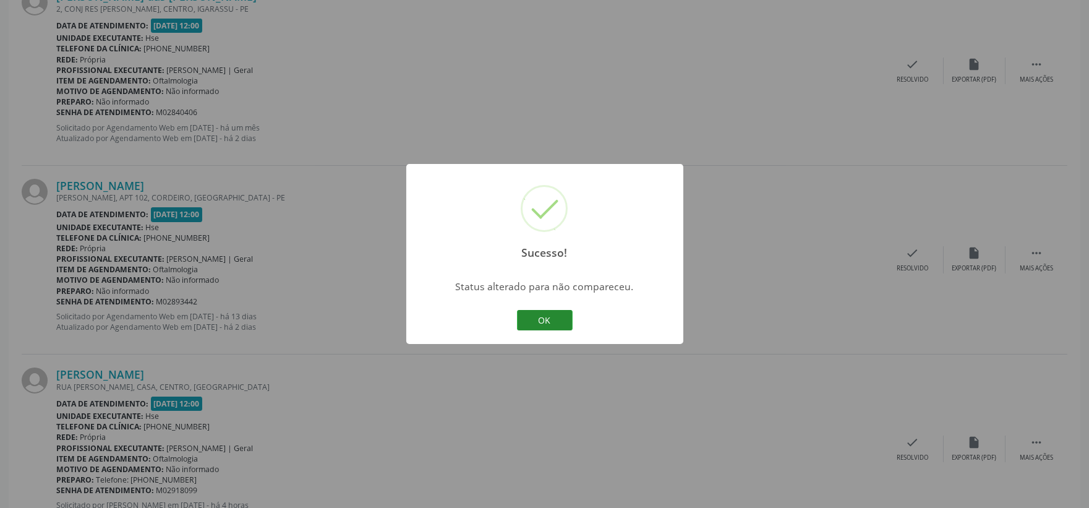
click at [549, 320] on button "OK" at bounding box center [545, 320] width 56 height 21
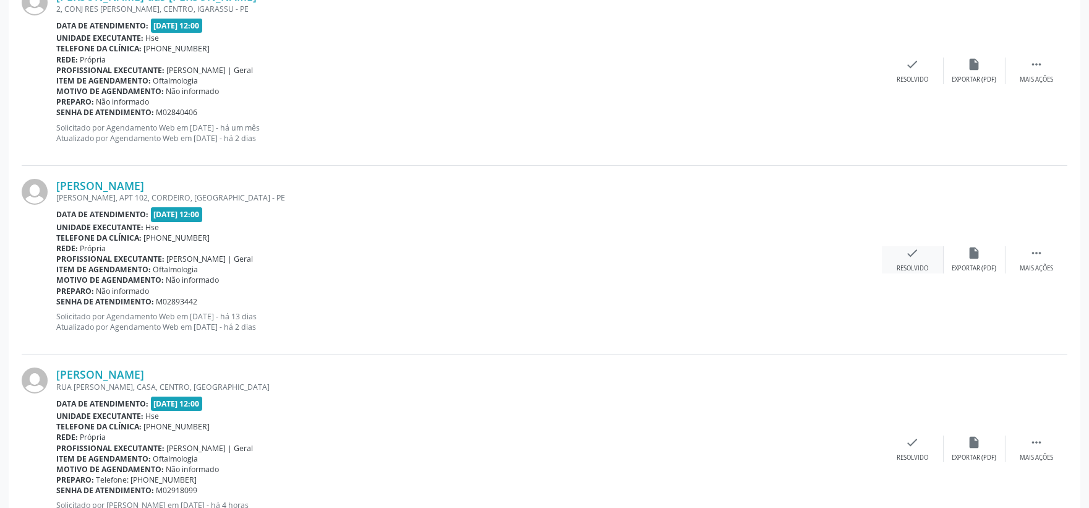
click at [910, 264] on div "Resolvido" at bounding box center [913, 268] width 32 height 9
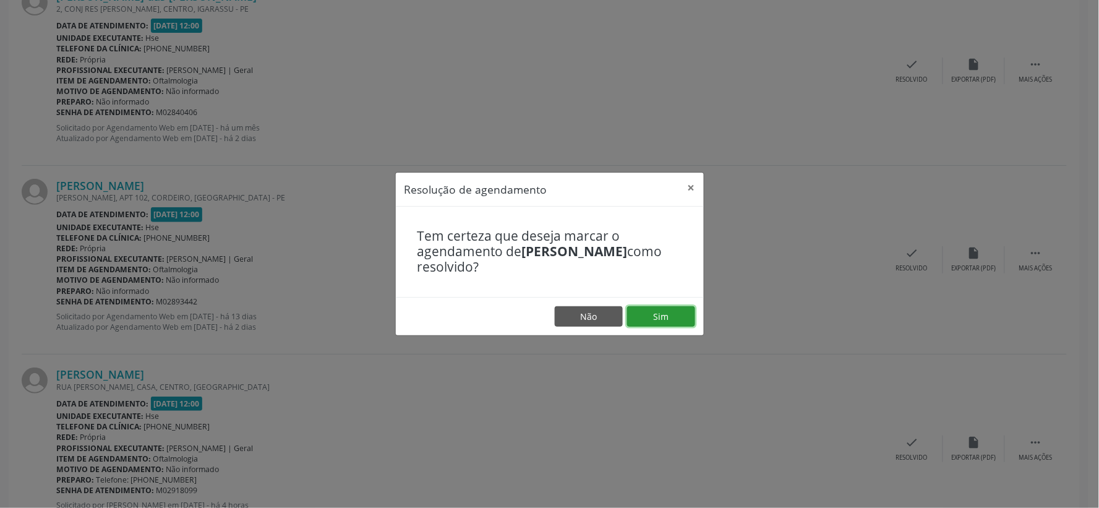
click at [671, 311] on button "Sim" at bounding box center [661, 316] width 68 height 21
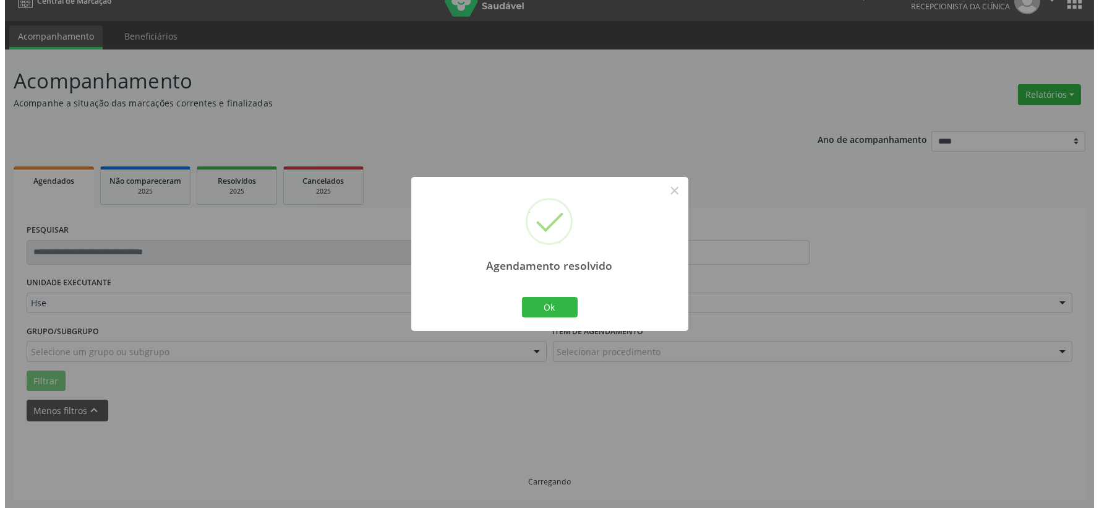
scroll to position [379, 0]
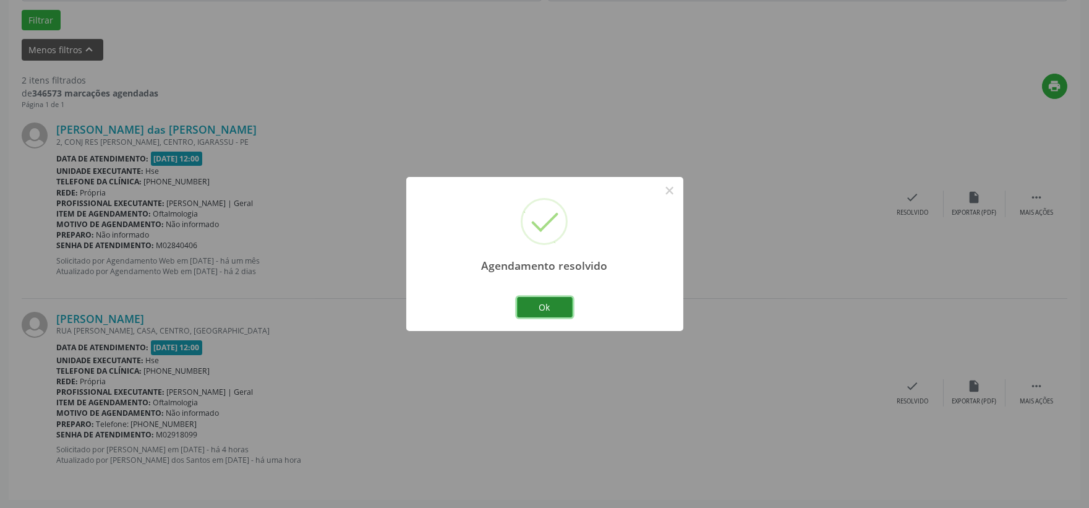
click at [547, 312] on button "Ok" at bounding box center [545, 307] width 56 height 21
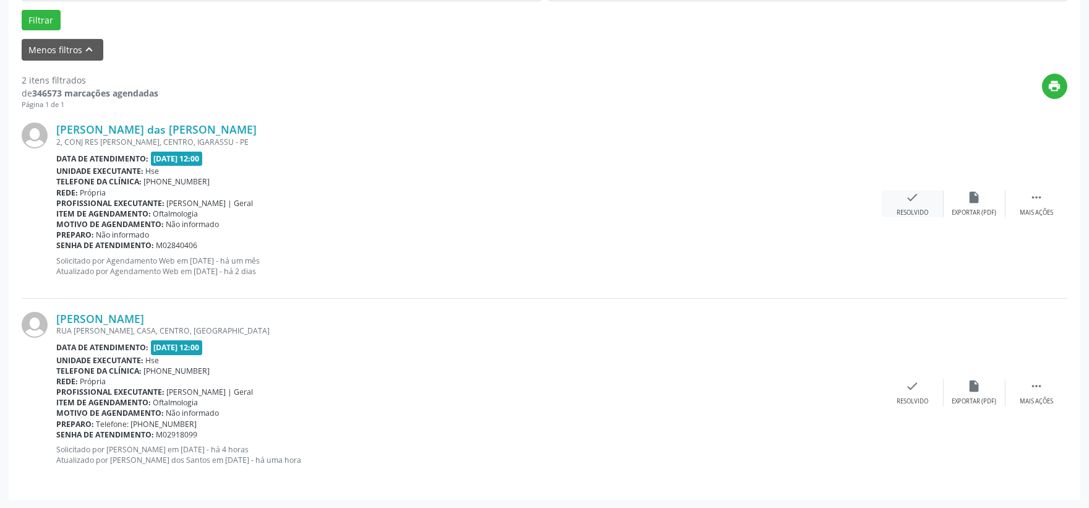
click at [912, 199] on icon "check" at bounding box center [913, 198] width 14 height 14
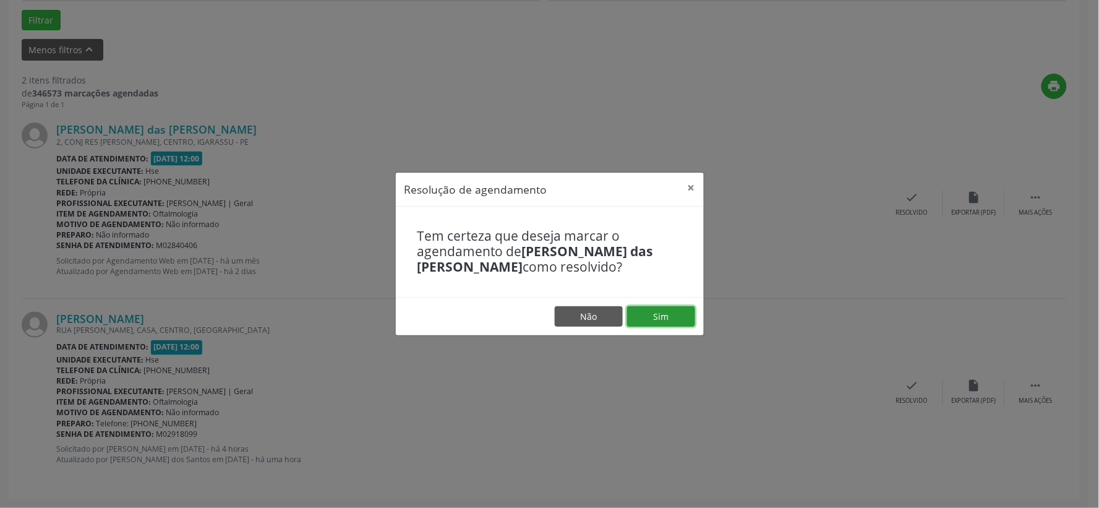
click at [675, 309] on button "Sim" at bounding box center [661, 316] width 68 height 21
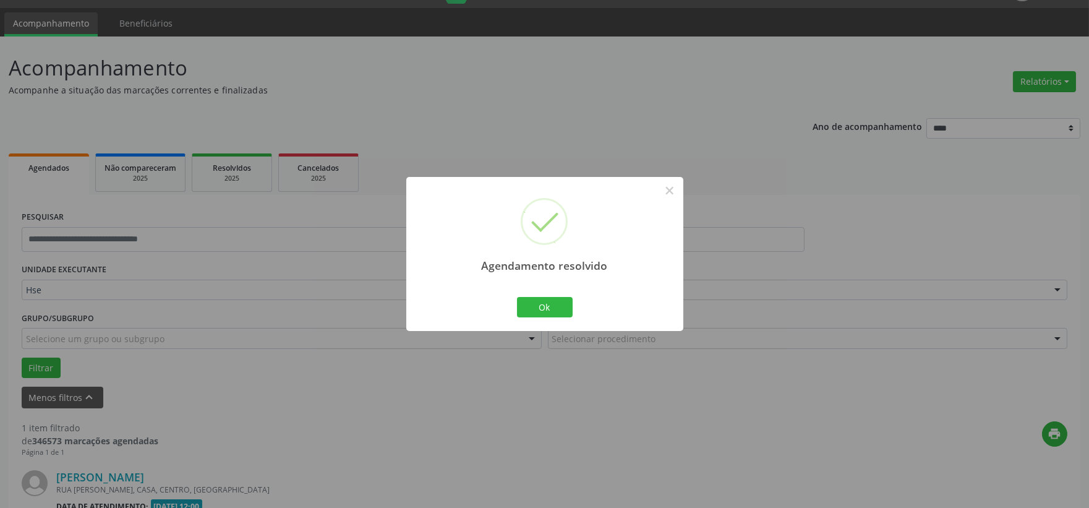
scroll to position [190, 0]
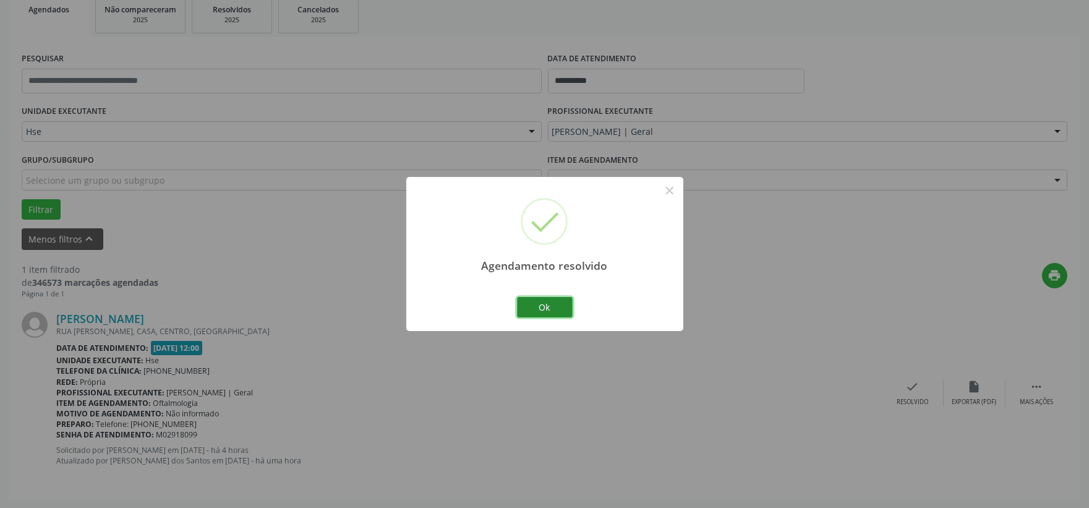
click at [525, 306] on button "Ok" at bounding box center [545, 307] width 56 height 21
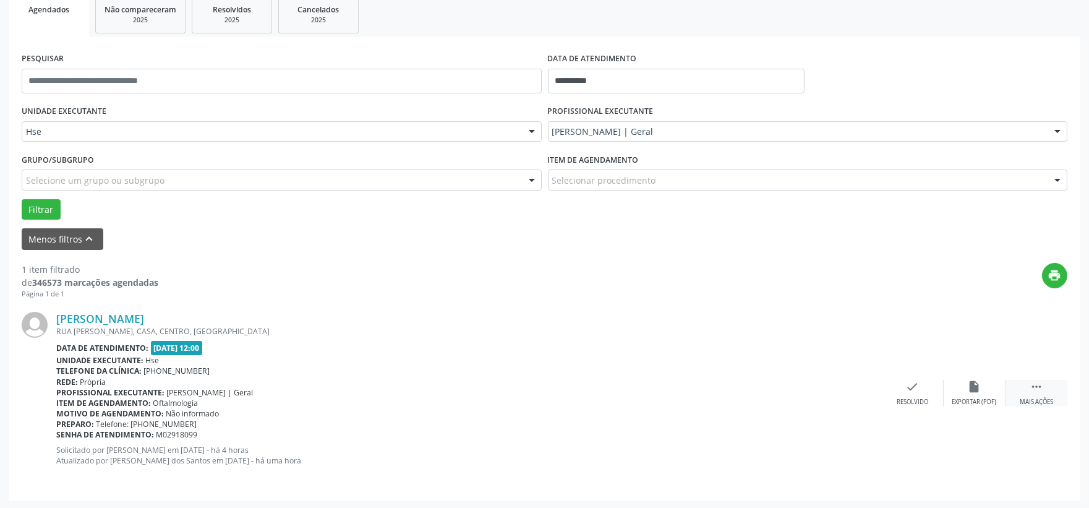
click at [1049, 391] on div " Mais ações" at bounding box center [1037, 393] width 62 height 27
click at [998, 391] on div "alarm_off Não compareceu" at bounding box center [975, 393] width 62 height 27
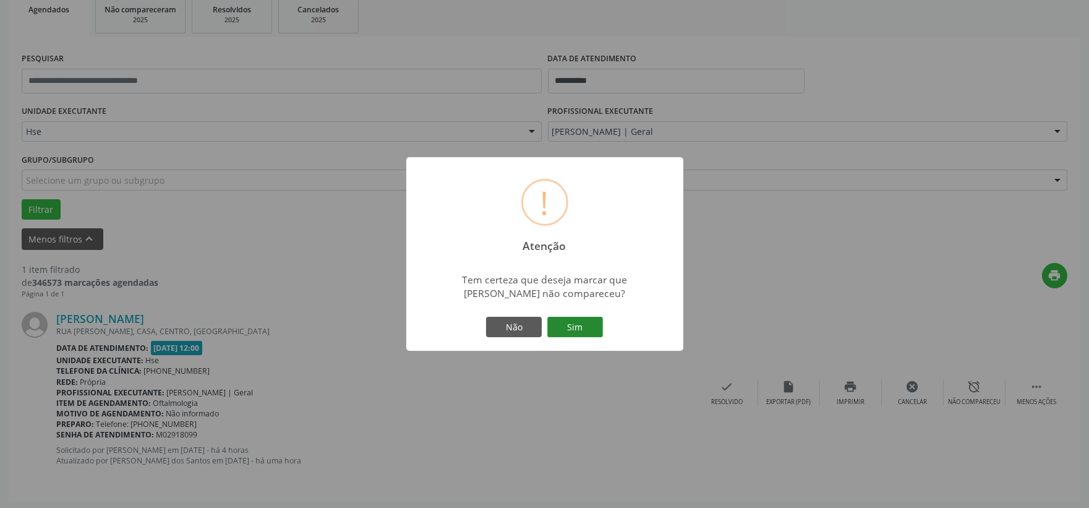
click at [598, 324] on button "Sim" at bounding box center [575, 327] width 56 height 21
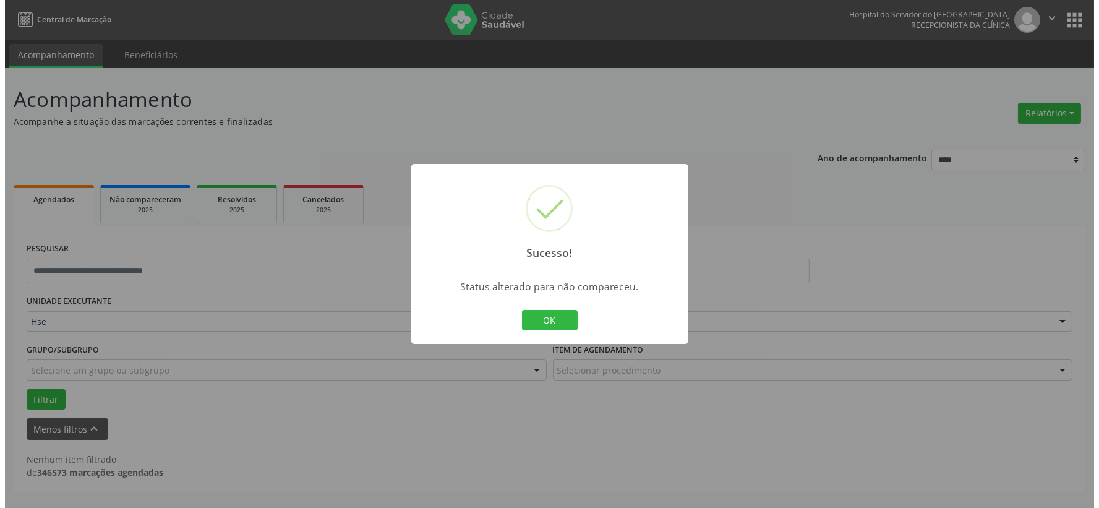
scroll to position [0, 0]
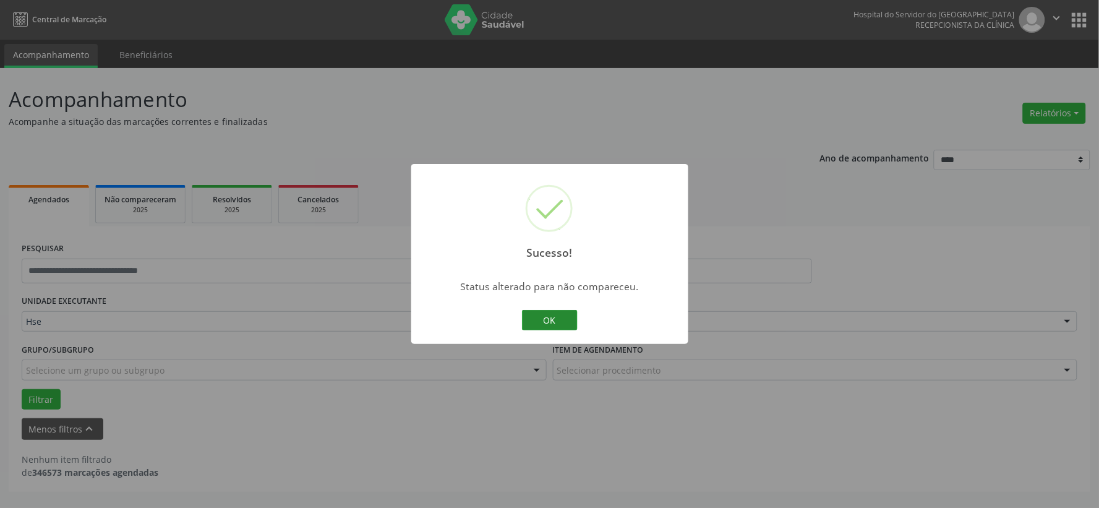
click at [577, 317] on button "OK" at bounding box center [550, 320] width 56 height 21
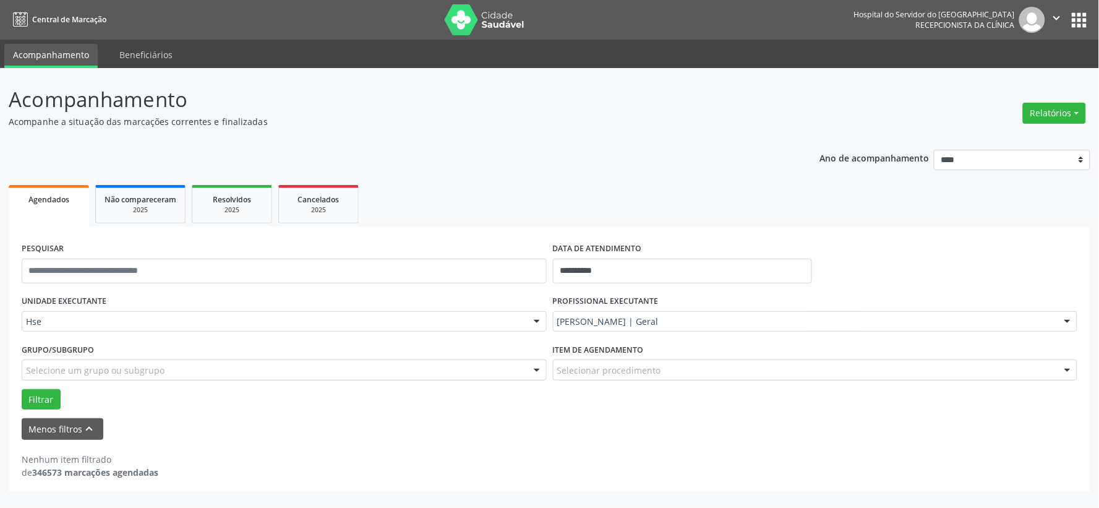
click at [499, 32] on img at bounding box center [485, 19] width 80 height 31
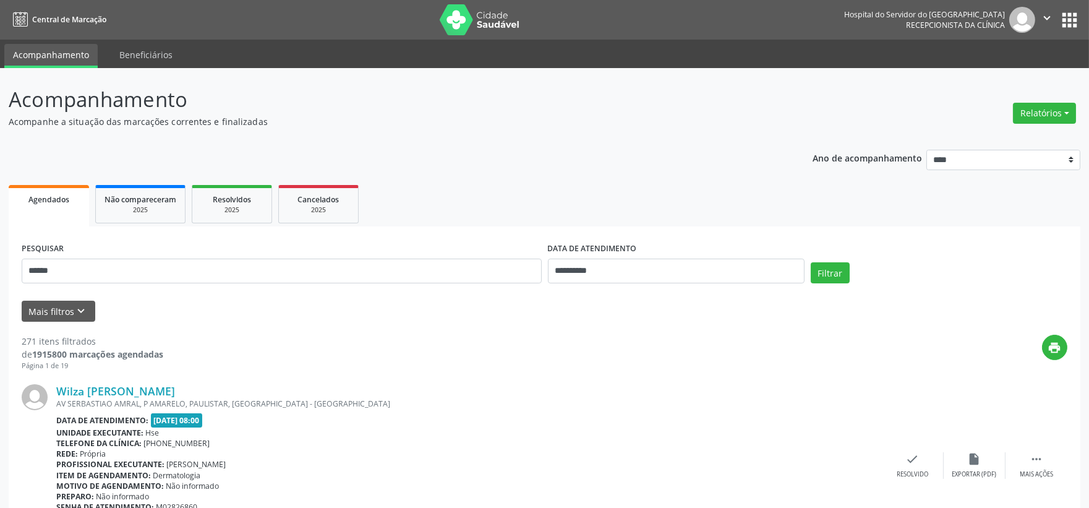
type input "******"
click at [811, 262] on button "Filtrar" at bounding box center [830, 272] width 39 height 21
click at [472, 19] on img at bounding box center [480, 19] width 80 height 31
click at [1030, 106] on button "Relatórios" at bounding box center [1044, 113] width 63 height 21
click at [990, 131] on link "Agendamentos" at bounding box center [1009, 139] width 133 height 17
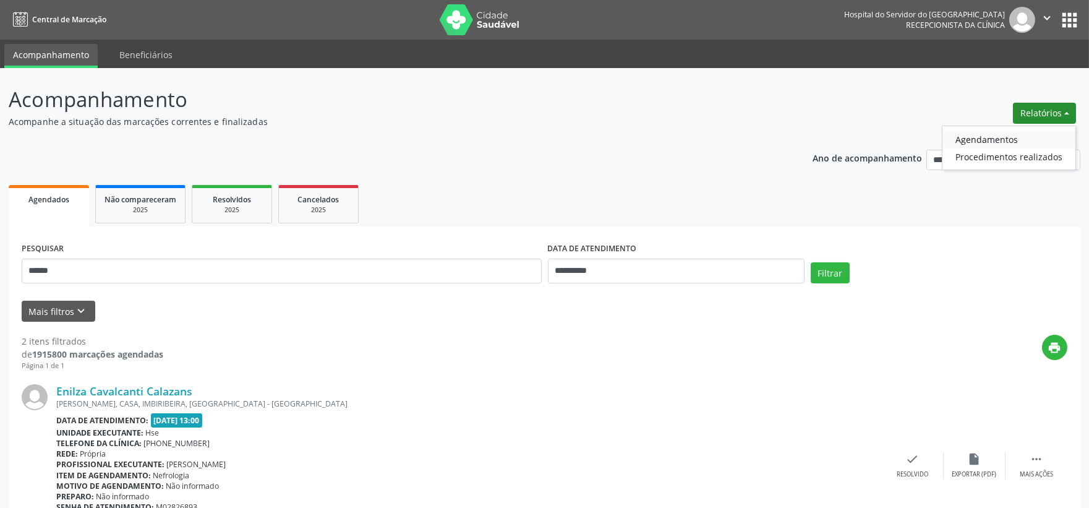
select select "*"
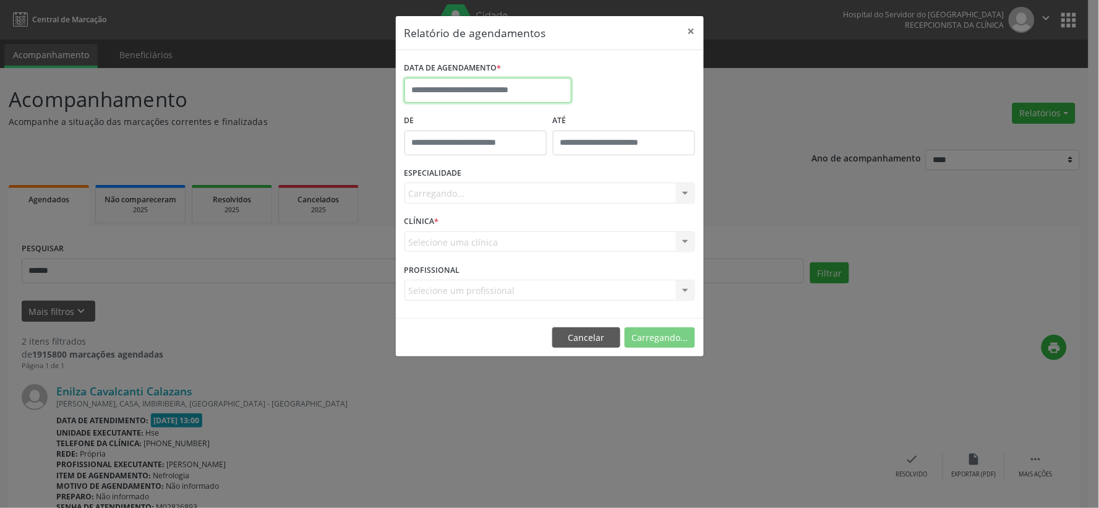
click at [533, 96] on input "text" at bounding box center [488, 90] width 167 height 25
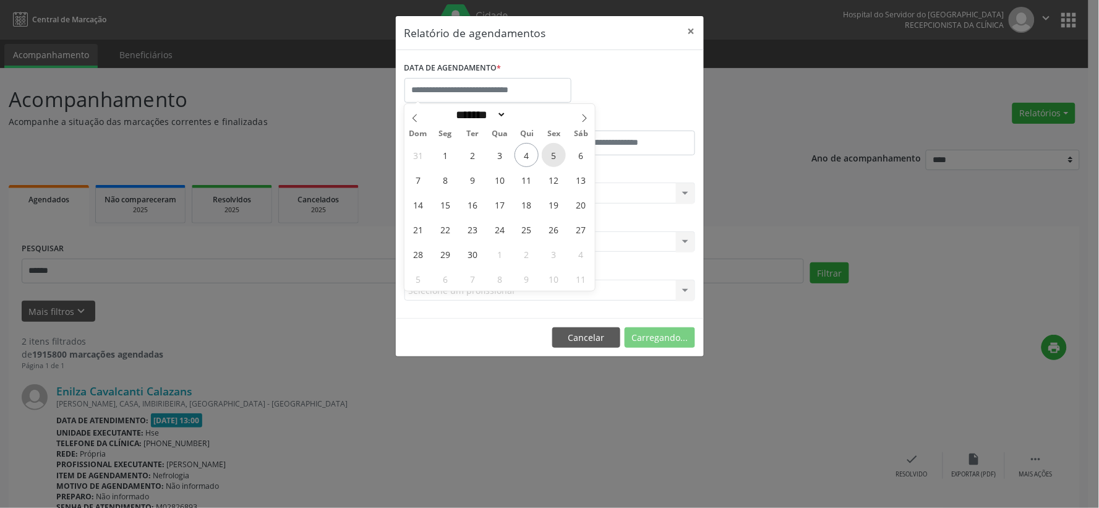
click at [548, 159] on span "5" at bounding box center [554, 155] width 24 height 24
type input "**********"
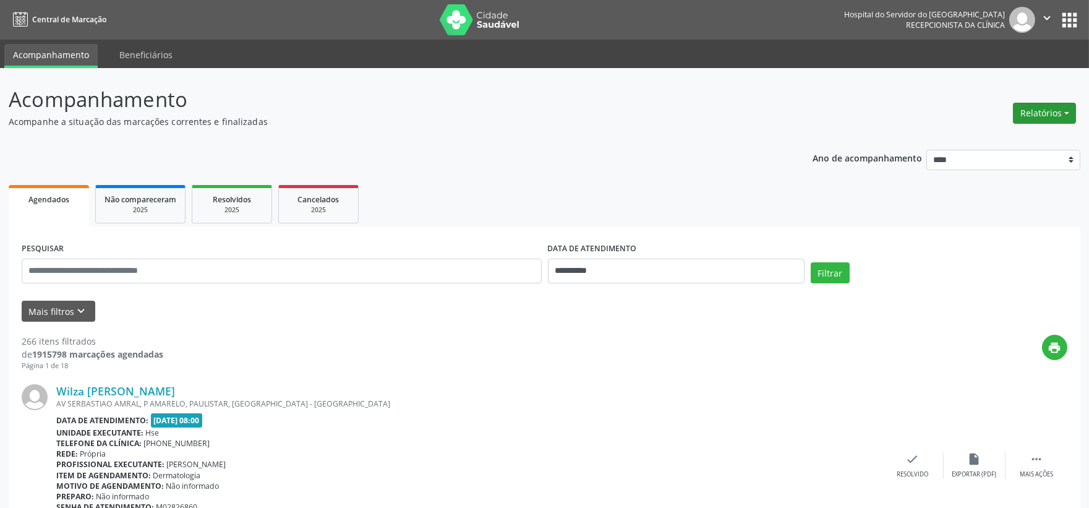
click at [1055, 115] on button "Relatórios" at bounding box center [1044, 113] width 63 height 21
click at [993, 128] on ul "Agendamentos Procedimentos realizados" at bounding box center [1009, 148] width 134 height 45
click at [985, 131] on link "Agendamentos" at bounding box center [1009, 139] width 133 height 17
select select "*"
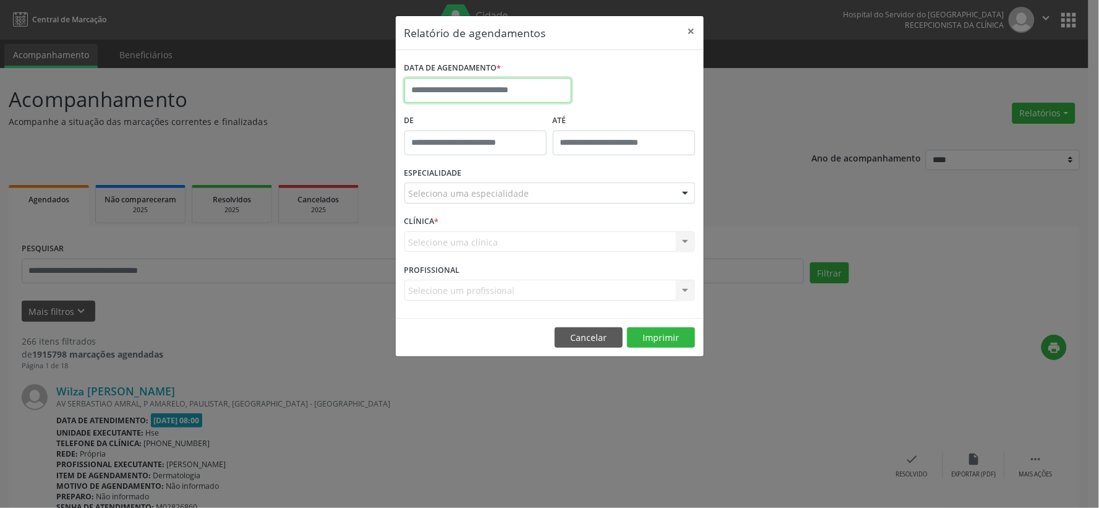
click at [461, 82] on input "text" at bounding box center [488, 90] width 167 height 25
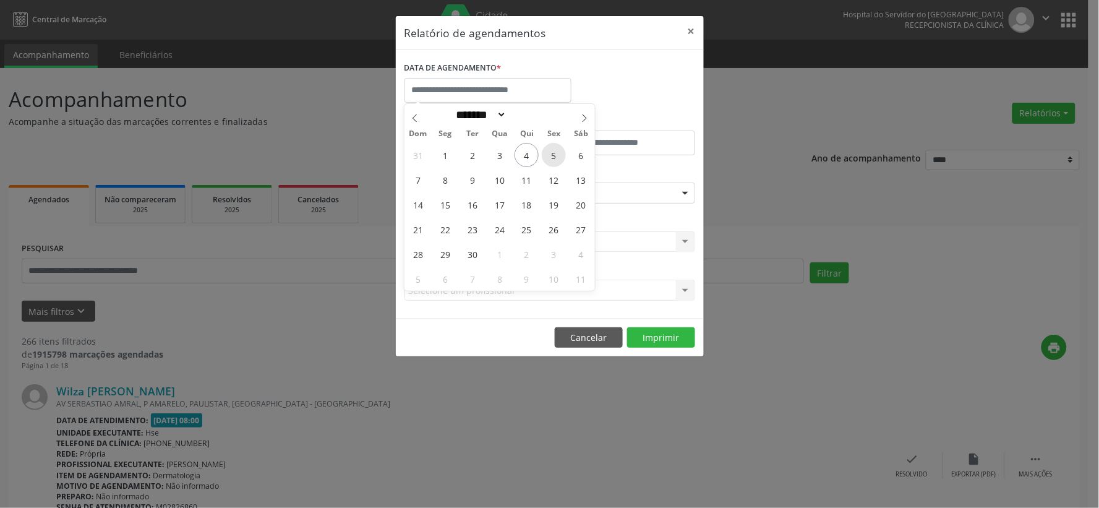
click at [555, 158] on span "5" at bounding box center [554, 155] width 24 height 24
type input "**********"
click at [539, 158] on div "31 1 2 3 4 5 6 7 8 9 10 11 12 13 14 15 16 17 18 19 20 21 22 23 24 25 26 27 28 2…" at bounding box center [500, 216] width 191 height 148
click at [564, 158] on span "5" at bounding box center [554, 155] width 24 height 24
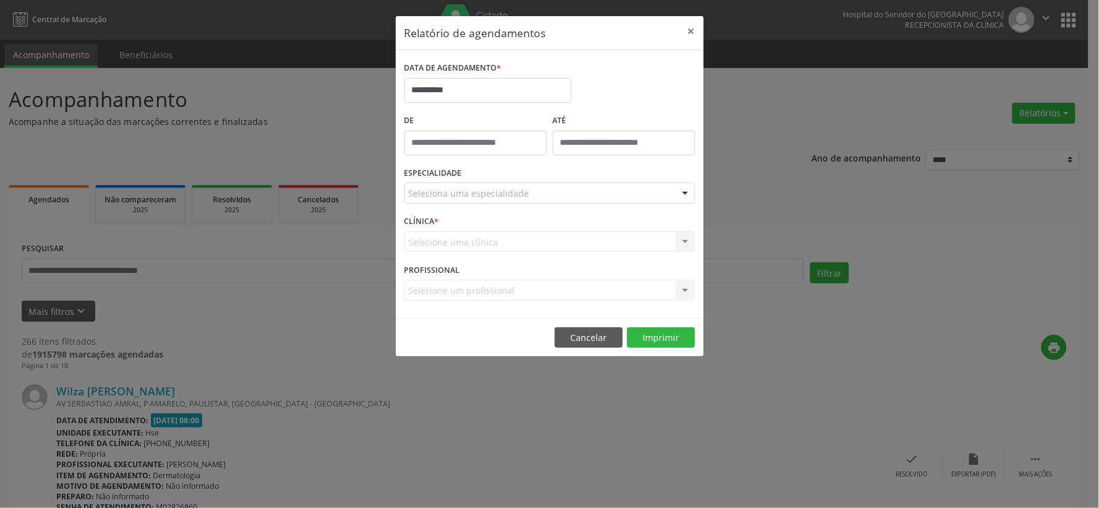
click at [552, 187] on div "Seleciona uma especialidade" at bounding box center [550, 192] width 291 height 21
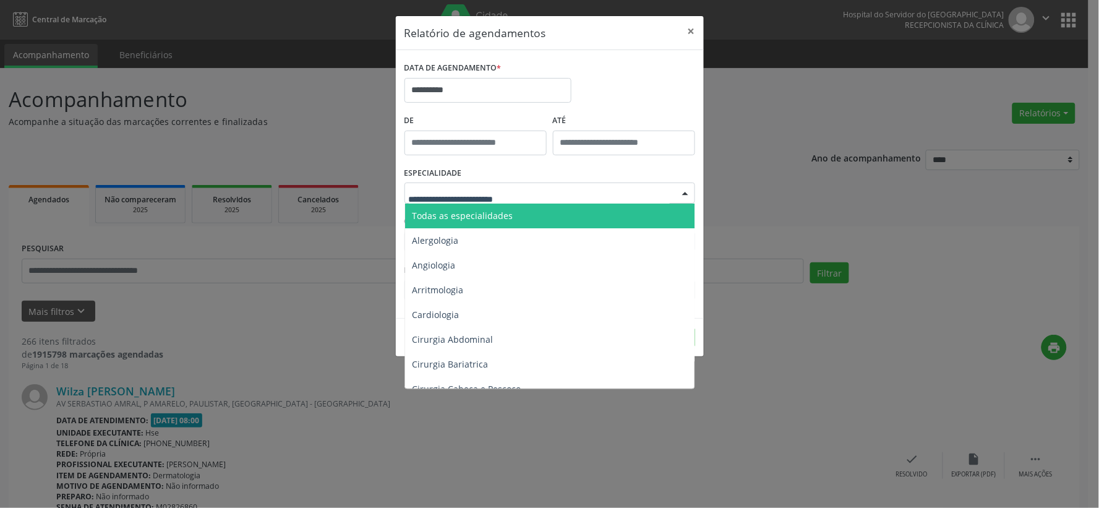
click at [528, 213] on span "Todas as especialidades" at bounding box center [550, 216] width 291 height 25
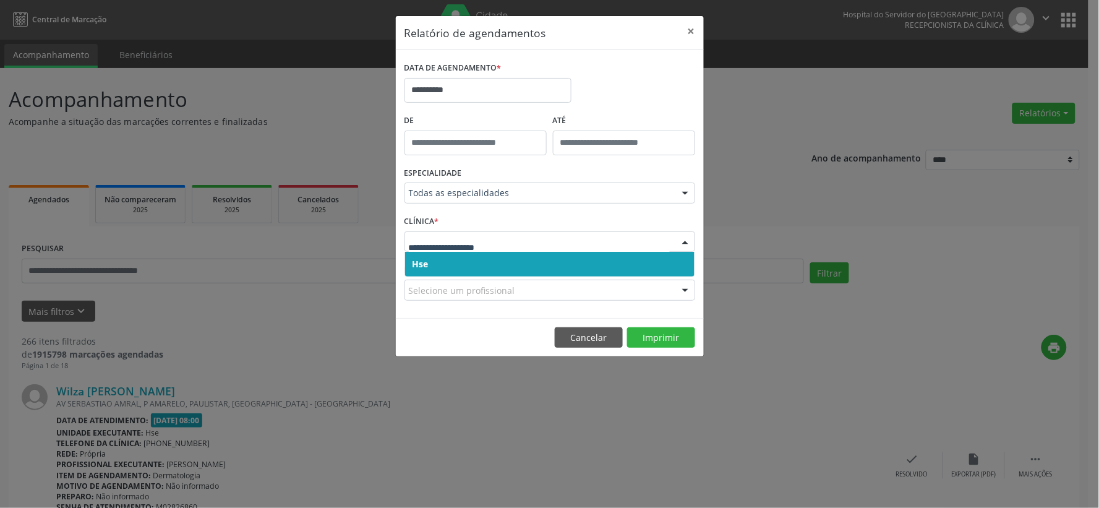
click at [648, 269] on span "Hse" at bounding box center [549, 264] width 289 height 25
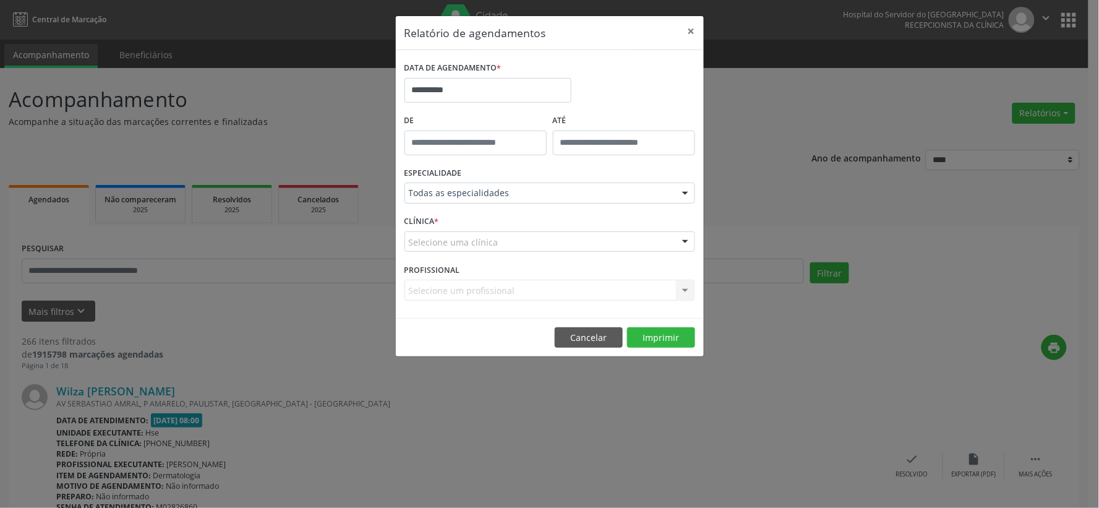
click at [692, 248] on div at bounding box center [685, 242] width 19 height 21
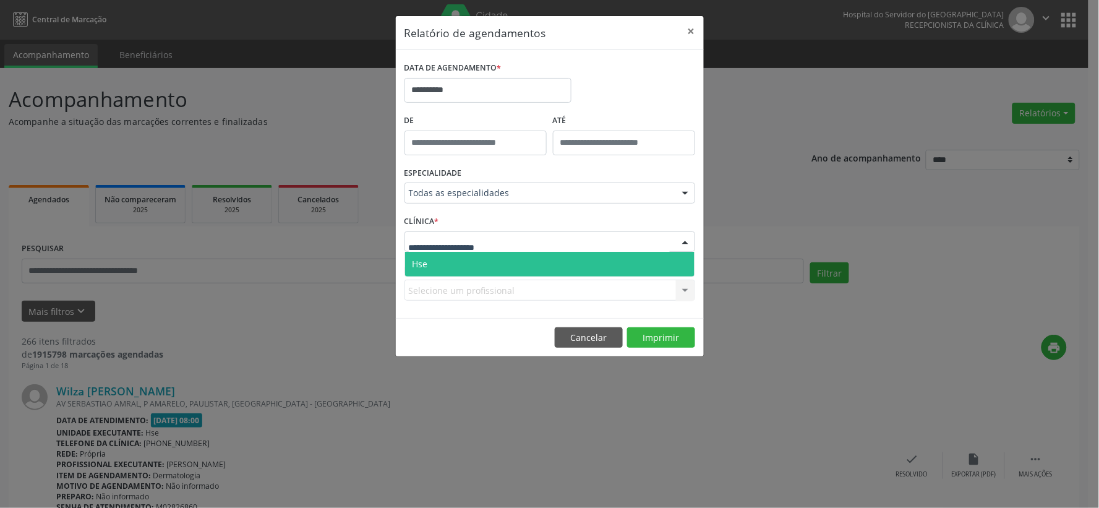
click at [672, 257] on span "Hse" at bounding box center [549, 264] width 289 height 25
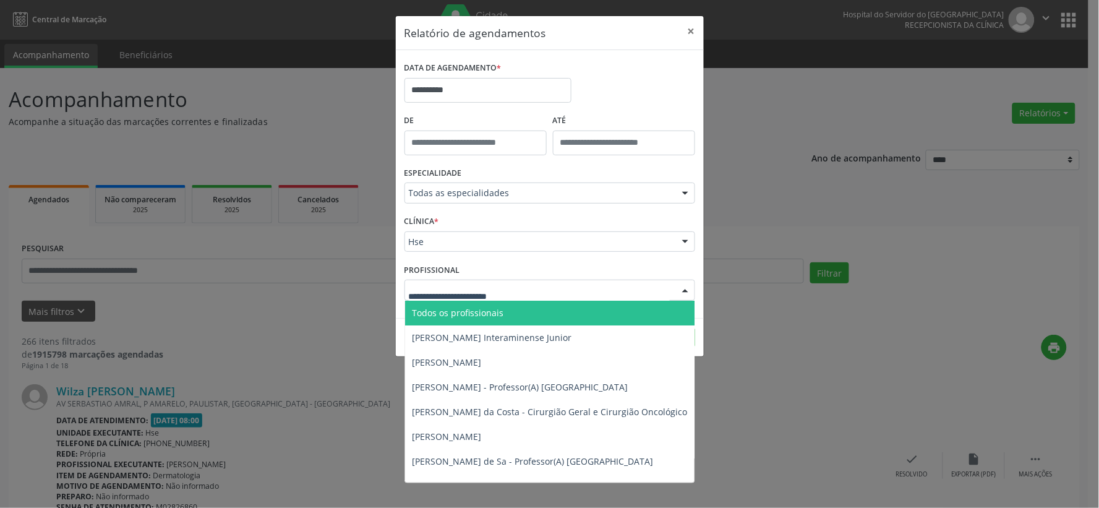
click at [466, 299] on div at bounding box center [550, 290] width 291 height 21
click at [477, 308] on span "Todos os profissionais" at bounding box center [459, 313] width 92 height 12
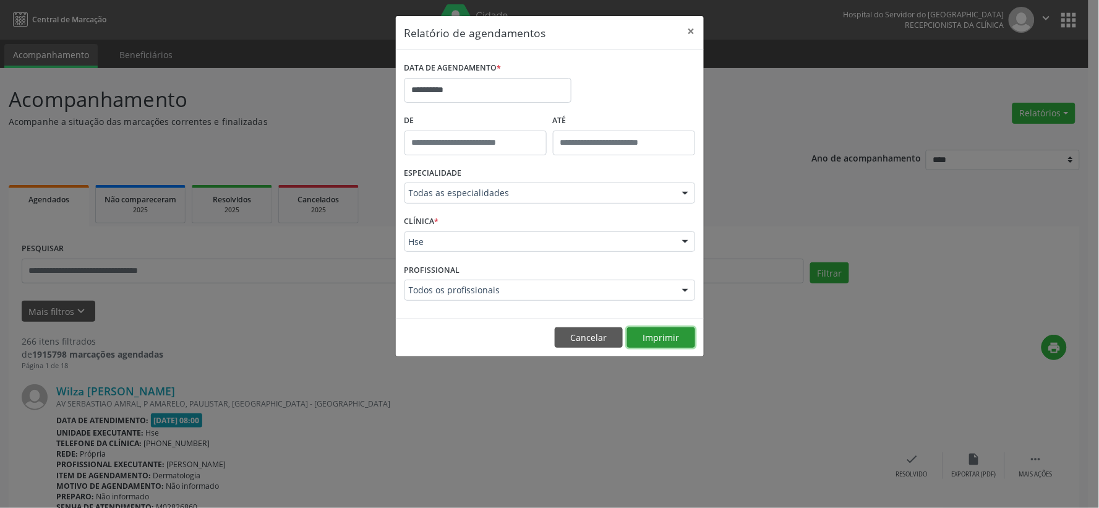
click at [643, 341] on button "Imprimir" at bounding box center [661, 337] width 68 height 21
